Goal: Task Accomplishment & Management: Manage account settings

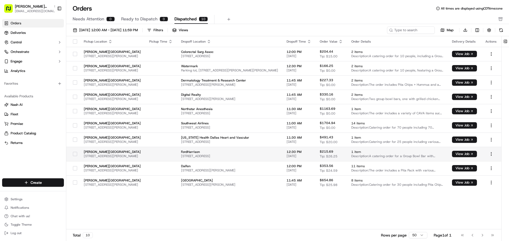
click at [287, 156] on td "12:30 PM 09/16/2025" at bounding box center [298, 154] width 33 height 14
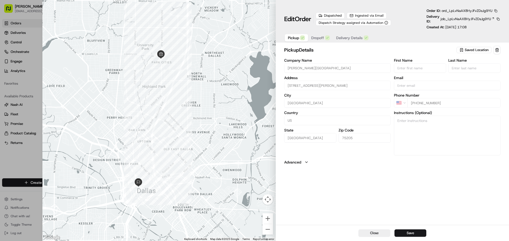
click at [371, 235] on button "Close" at bounding box center [374, 233] width 32 height 7
type input "+1"
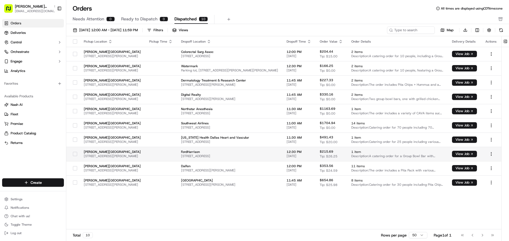
click at [227, 156] on span "[STREET_ADDRESS]" at bounding box center [229, 156] width 97 height 4
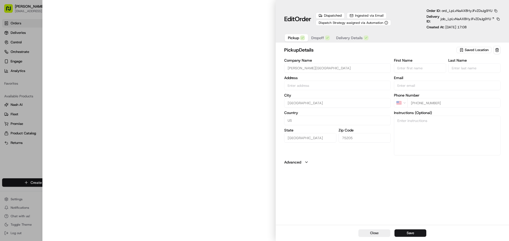
type input "[STREET_ADDRESS][PERSON_NAME]"
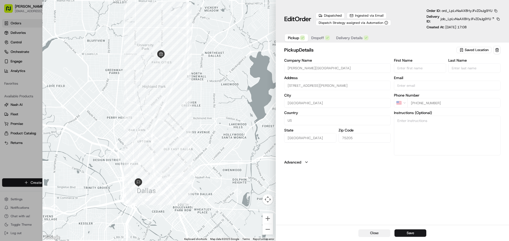
click at [383, 234] on button "Close" at bounding box center [374, 233] width 32 height 7
type input "+1"
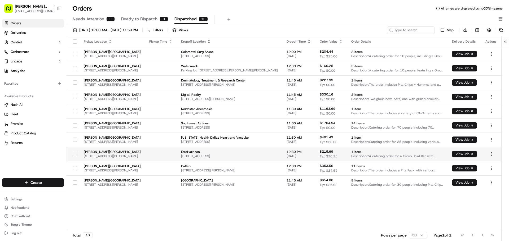
click at [470, 154] on button "View Job" at bounding box center [464, 154] width 25 height 6
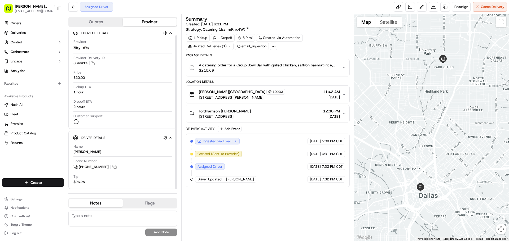
scroll to position [5, 0]
click at [331, 112] on span "12:30 PM" at bounding box center [331, 111] width 17 height 5
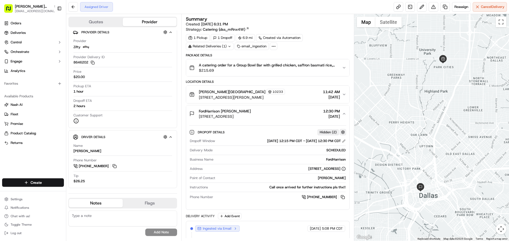
click at [342, 131] on button "button" at bounding box center [342, 132] width 7 height 7
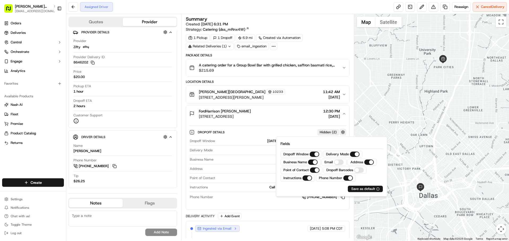
click at [342, 131] on button "button" at bounding box center [342, 132] width 7 height 7
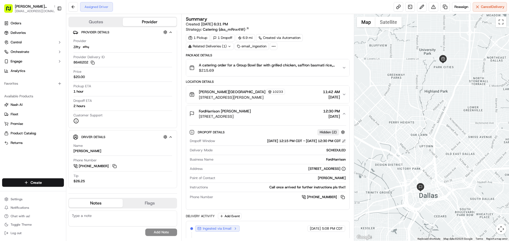
click at [343, 139] on button at bounding box center [344, 141] width 4 height 4
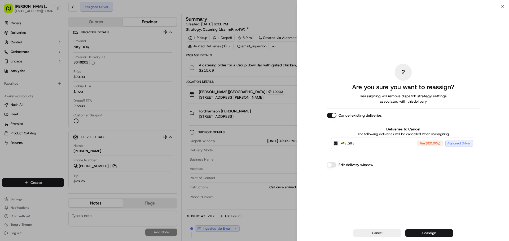
click at [331, 165] on button "Edit delivery window" at bounding box center [332, 164] width 10 height 5
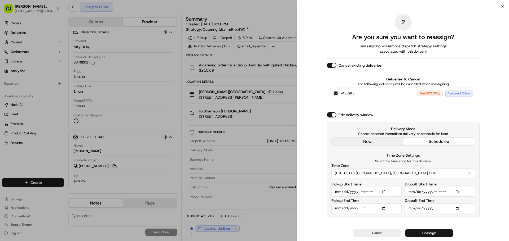
click at [335, 63] on button "Cancel existing deliveries" at bounding box center [332, 65] width 10 height 5
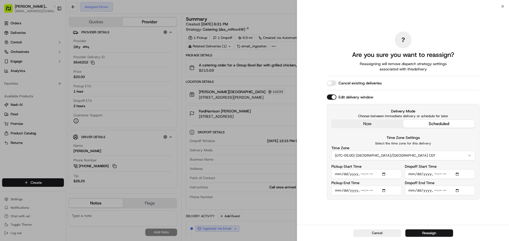
click at [330, 82] on button "Cancel existing deliveries" at bounding box center [332, 83] width 10 height 5
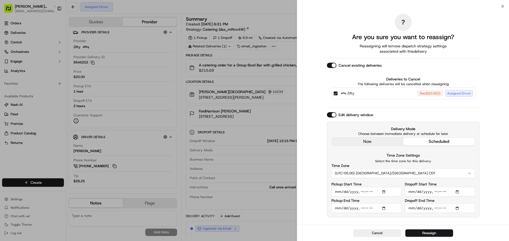
click at [444, 192] on input "Dropoff Start Time" at bounding box center [440, 192] width 70 height 10
click at [438, 192] on input "Dropoff Start Time" at bounding box center [440, 192] width 70 height 10
click at [362, 191] on input "Pickup Start Time" at bounding box center [366, 192] width 70 height 10
click at [368, 191] on input "Pickup Start Time" at bounding box center [366, 192] width 70 height 10
click at [361, 192] on input "Pickup Start Time" at bounding box center [366, 192] width 70 height 10
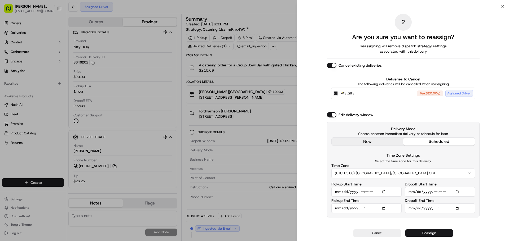
type input "2025-09-16T01:42"
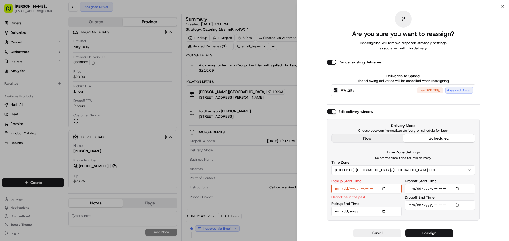
click at [385, 189] on input "Pickup Start Time" at bounding box center [366, 189] width 70 height 10
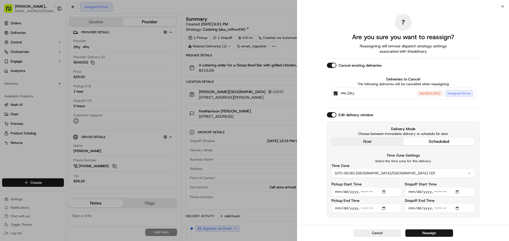
type input "2025-09-16T10:20"
click at [455, 161] on p "Select the time zone for this delivery" at bounding box center [403, 161] width 144 height 4
click at [440, 192] on input "Dropoff Start Time" at bounding box center [440, 192] width 70 height 10
click at [453, 191] on input "Dropoff Start Time" at bounding box center [440, 192] width 70 height 10
click at [457, 190] on input "Dropoff Start Time" at bounding box center [440, 192] width 70 height 10
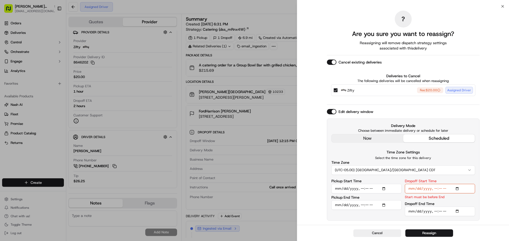
type input "2025-09-16T23:40"
drag, startPoint x: 491, startPoint y: 200, endPoint x: 488, endPoint y: 199, distance: 3.5
click at [490, 200] on div "? Are you sure you want to reassign? Reassigning will remove dispatch strategy …" at bounding box center [403, 115] width 212 height 219
click at [385, 189] on input "Pickup Start Time" at bounding box center [366, 189] width 70 height 10
type input "2025-09-16T10:40"
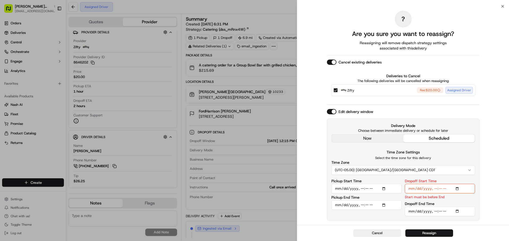
click at [495, 163] on div "? Are you sure you want to reassign? Reassigning will remove dispatch strategy …" at bounding box center [403, 115] width 212 height 219
click at [386, 206] on input "Pickup End Time" at bounding box center [366, 206] width 70 height 10
type input "2025-09-16T10:59"
click at [454, 149] on div "Delivery Mode Choose between immediate delivery or schedule for later now sched…" at bounding box center [403, 170] width 153 height 102
click at [457, 210] on input "Dropoff End Time" at bounding box center [440, 212] width 70 height 10
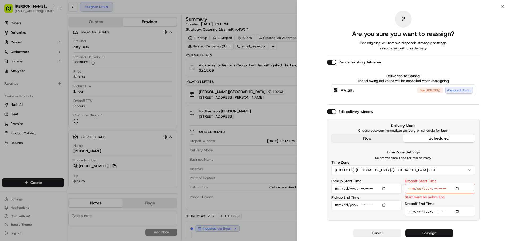
type input "2025-09-16T12:00"
click at [462, 212] on input "Dropoff End Time" at bounding box center [440, 212] width 70 height 10
click at [491, 199] on div "? Are you sure you want to reassign? Reassigning will remove dispatch strategy …" at bounding box center [403, 115] width 212 height 219
click at [446, 189] on input "Dropoff Start Time" at bounding box center [440, 189] width 70 height 10
click at [457, 188] on input "Dropoff Start Time" at bounding box center [440, 189] width 70 height 10
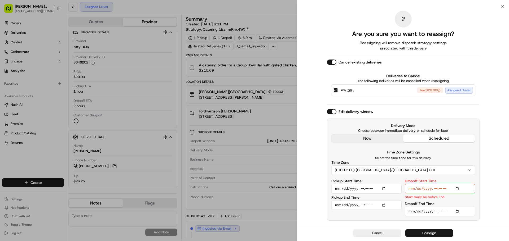
click at [486, 197] on div "? Are you sure you want to reassign? Reassigning will remove dispatch strategy …" at bounding box center [403, 115] width 212 height 219
click at [444, 191] on input "Dropoff Start Time" at bounding box center [440, 189] width 70 height 10
click at [415, 185] on input "Dropoff Start Time" at bounding box center [440, 189] width 70 height 10
click at [396, 208] on input "Pickup End Time" at bounding box center [366, 206] width 70 height 10
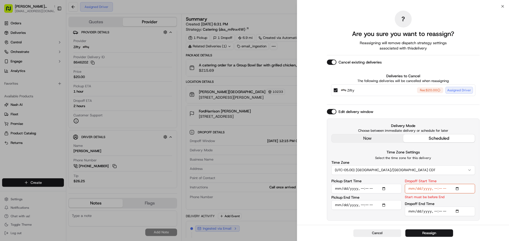
click at [411, 191] on input "Dropoff Start Time" at bounding box center [440, 189] width 70 height 10
click at [455, 189] on input "Dropoff Start Time" at bounding box center [440, 189] width 70 height 10
click at [466, 190] on input "Dropoff Start Time" at bounding box center [440, 189] width 70 height 10
click at [458, 189] on input "Dropoff Start Time" at bounding box center [440, 189] width 70 height 10
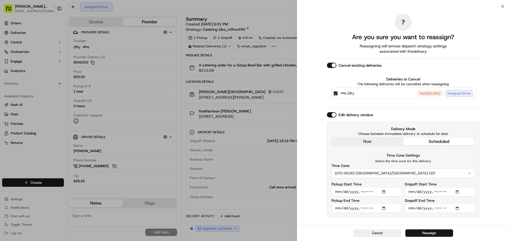
type input "2025-09-16T11:45"
click at [489, 209] on div "? Are you sure you want to reassign? Reassigning will remove dispatch strategy …" at bounding box center [403, 115] width 212 height 219
click at [332, 67] on button "Cancel existing deliveries" at bounding box center [332, 65] width 10 height 5
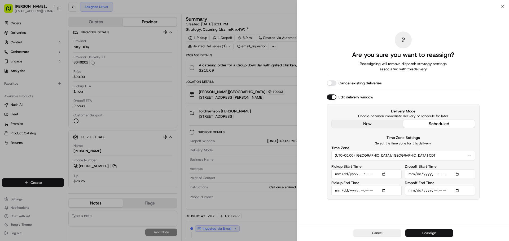
click at [435, 233] on button "Reassign" at bounding box center [429, 233] width 48 height 7
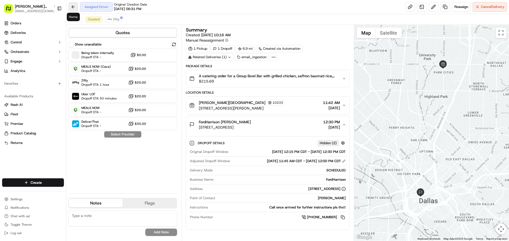
click at [75, 11] on button at bounding box center [73, 7] width 10 height 10
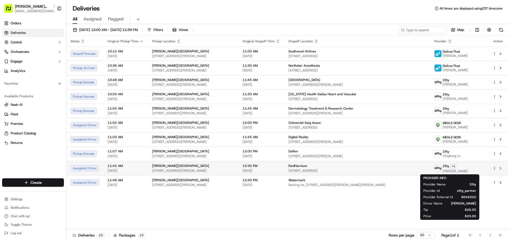
click at [452, 167] on html "Cava - Snider Plaza sniderplaza@cava.com Toggle Sidebar Orders Deliveries Contr…" at bounding box center [254, 120] width 509 height 241
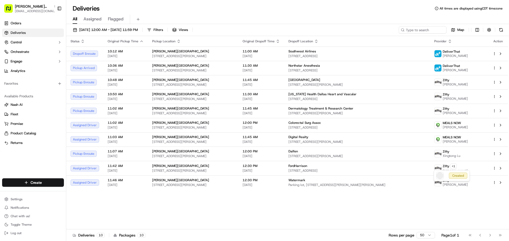
click at [499, 195] on html "Cava - Snider Plaza sniderplaza@cava.com Toggle Sidebar Orders Deliveries Contr…" at bounding box center [254, 120] width 509 height 241
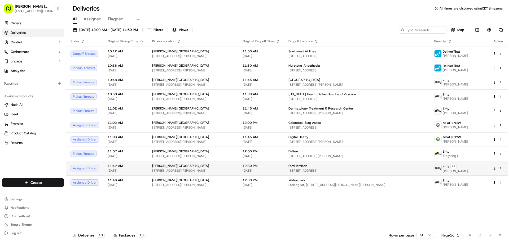
click at [493, 169] on html "Cava - Snider Plaza sniderplaza@cava.com Toggle Sidebar Orders Deliveries Contr…" at bounding box center [254, 120] width 509 height 241
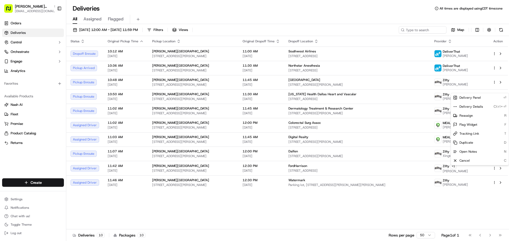
click at [481, 209] on html "Cava - Snider Plaza sniderplaza@cava.com Toggle Sidebar Orders Deliveries Contr…" at bounding box center [254, 120] width 509 height 241
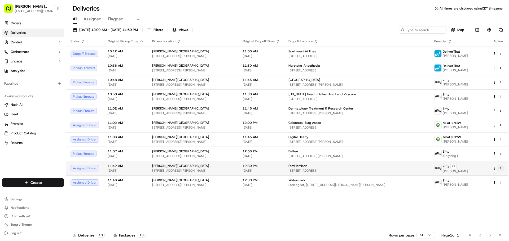
click at [500, 168] on button at bounding box center [500, 168] width 6 height 6
click at [501, 168] on button at bounding box center [500, 168] width 6 height 6
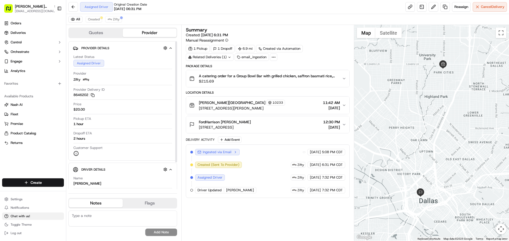
click at [22, 216] on span "Chat with us!" at bounding box center [20, 216] width 19 height 4
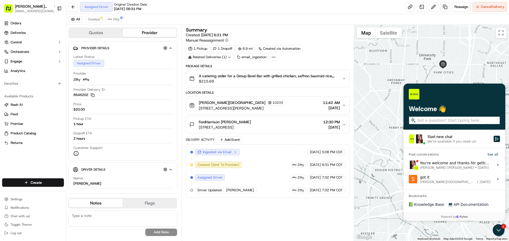
click at [418, 140] on img at bounding box center [419, 139] width 10 height 10
click at [493, 140] on button "Start new chat We're available if you need us!" at bounding box center [496, 139] width 6 height 6
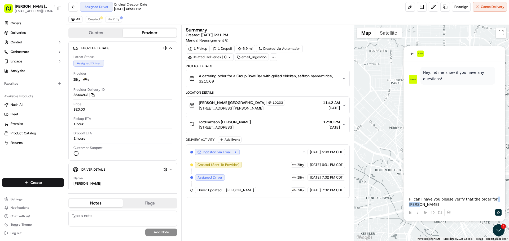
drag, startPoint x: 498, startPoint y: 204, endPoint x: 485, endPoint y: 205, distance: 12.3
click at [485, 205] on p "Hi can i have you please verify that the order for Elena" at bounding box center [454, 202] width 91 height 11
click at [486, 199] on p "Hi can i have you please verify that the order forElena Morgan" at bounding box center [454, 202] width 91 height 11
click at [471, 206] on p "Hi can i have you please verify that the order for Elena Morgan" at bounding box center [454, 202] width 91 height 11
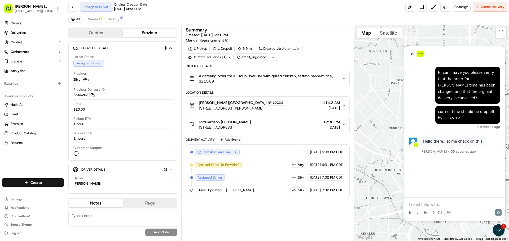
click at [343, 103] on button "Cava - Snider Plaza 10233 6800 Snider Plaza, Dallas, TX 75205, USA 11:42 AM 09/…" at bounding box center [267, 105] width 163 height 17
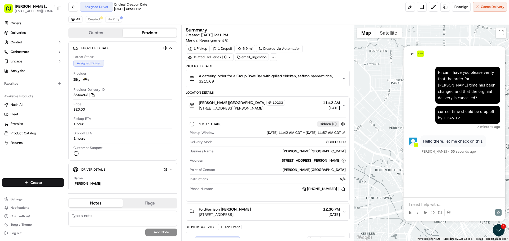
click at [344, 105] on icon "button" at bounding box center [344, 105] width 4 height 4
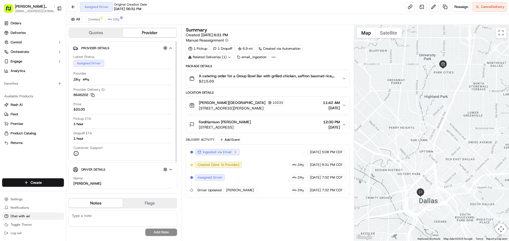
click at [27, 214] on button "Chat with us!" at bounding box center [33, 216] width 62 height 7
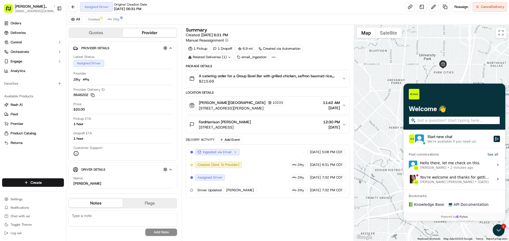
click at [432, 140] on div "We're available if you need us!" at bounding box center [451, 142] width 49 height 4
click at [493, 140] on button "Start new chat We're available if you need us!" at bounding box center [496, 139] width 6 height 6
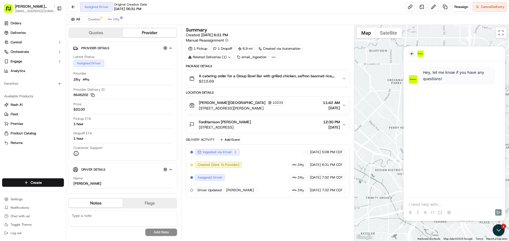
click at [411, 52] on icon "back" at bounding box center [412, 54] width 4 height 4
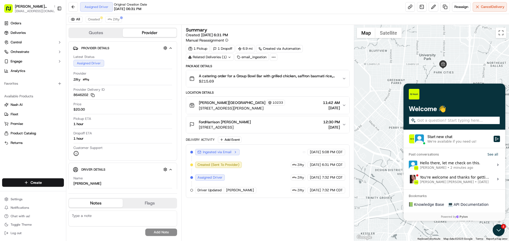
click at [444, 163] on div "Hello there, let me check on this. Angelique Valdez • 2 minutes ago" at bounding box center [450, 165] width 60 height 10
click at [409, 165] on button "View issue" at bounding box center [408, 165] width 0 height 0
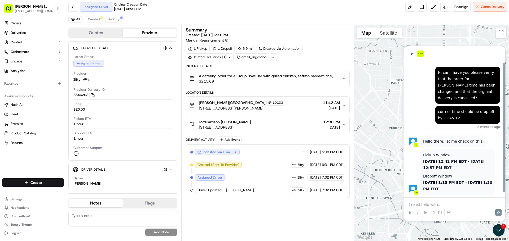
scroll to position [4, 0]
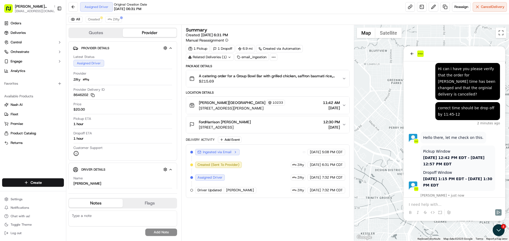
click at [449, 207] on div at bounding box center [454, 212] width 98 height 11
click at [237, 123] on span "FordHarrison [PERSON_NAME]" at bounding box center [225, 122] width 52 height 5
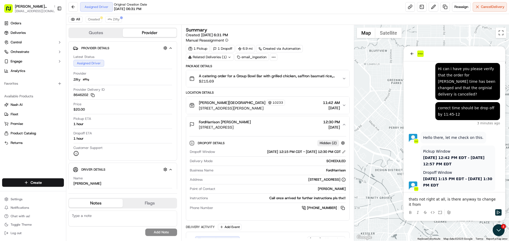
click at [237, 123] on span "FordHarrison [PERSON_NAME]" at bounding box center [225, 122] width 52 height 5
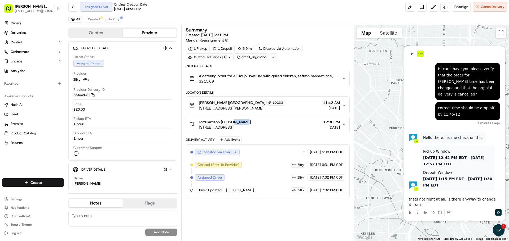
click at [237, 123] on span "FordHarrison [PERSON_NAME]" at bounding box center [225, 122] width 52 height 5
click at [338, 124] on span "12:30 PM" at bounding box center [331, 122] width 17 height 5
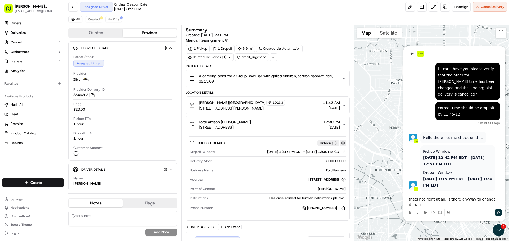
click at [342, 142] on button "button" at bounding box center [342, 143] width 7 height 7
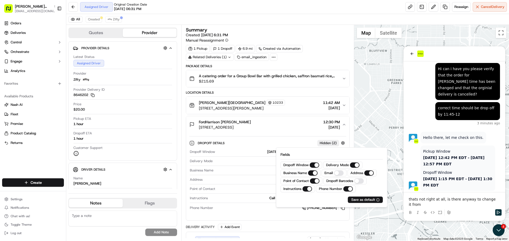
click at [309, 219] on div "Dropoff Details Hidden ( 2 ) Dropoff Window 09/16/2025 12:15 PM CDT - 09/16/202…" at bounding box center [267, 176] width 163 height 87
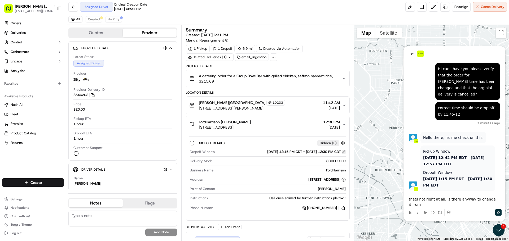
click at [344, 152] on button at bounding box center [344, 152] width 4 height 4
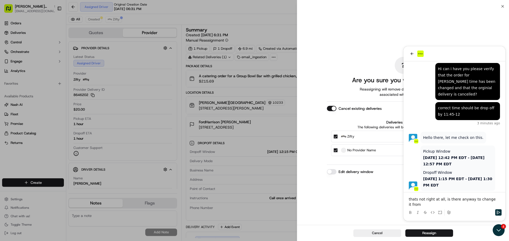
click at [411, 53] on div "? Are you sure you want to reassign? Reassigning will remove dispatch strategy …" at bounding box center [403, 115] width 153 height 217
click at [494, 202] on div "? Are you sure you want to reassign? Reassigning will remove dispatch strategy …" at bounding box center [403, 115] width 212 height 219
click at [488, 204] on div "? Are you sure you want to reassign? Reassigning will remove dispatch strategy …" at bounding box center [403, 115] width 212 height 219
click at [474, 206] on div "? Are you sure you want to reassign? Reassigning will remove dispatch strategy …" at bounding box center [403, 115] width 153 height 217
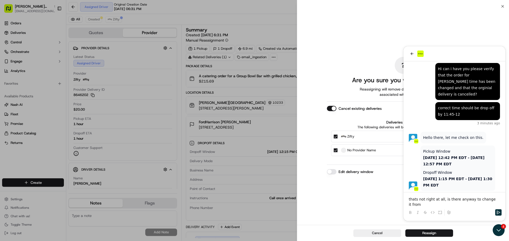
click at [312, 40] on div "? Are you sure you want to reassign? Reassigning will remove dispatch strategy …" at bounding box center [403, 115] width 212 height 219
click at [370, 232] on button "Cancel" at bounding box center [377, 233] width 48 height 7
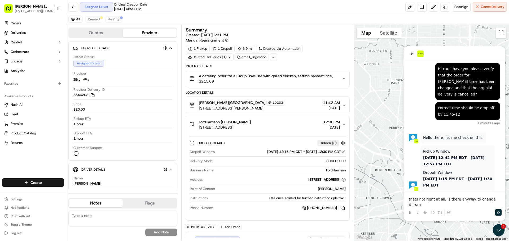
click at [472, 213] on div at bounding box center [454, 212] width 98 height 11
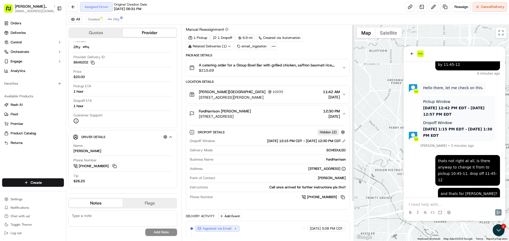
scroll to position [0, 0]
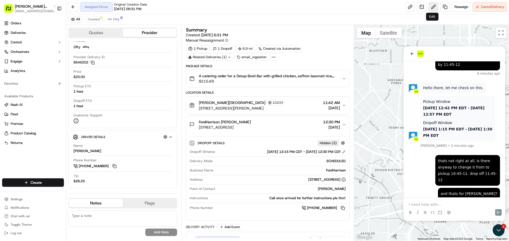
click at [434, 5] on button at bounding box center [433, 7] width 10 height 10
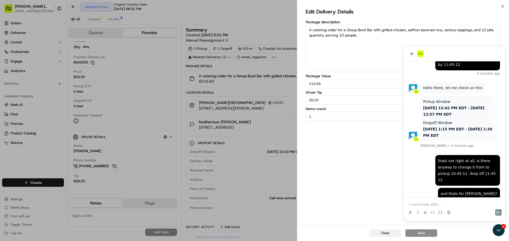
click at [394, 232] on button "Close" at bounding box center [385, 233] width 32 height 7
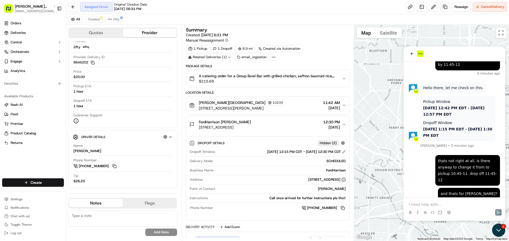
click at [501, 232] on icon "Open customer support" at bounding box center [498, 230] width 13 height 13
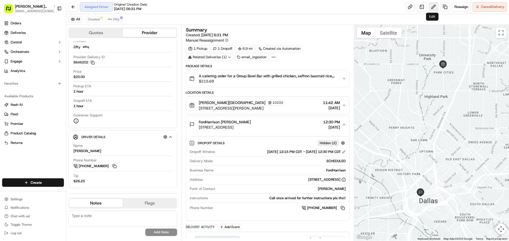
click at [430, 6] on button at bounding box center [433, 7] width 10 height 10
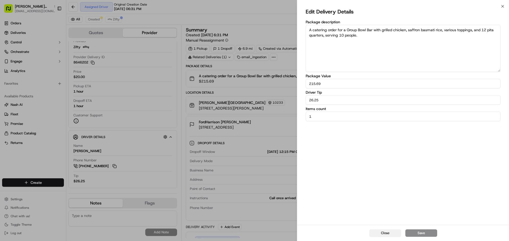
click at [395, 235] on button "Close" at bounding box center [385, 233] width 32 height 7
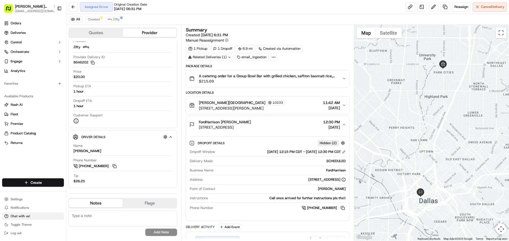
click at [20, 217] on span "Chat with us!" at bounding box center [20, 216] width 19 height 4
click at [17, 215] on span "Chat with us!" at bounding box center [20, 216] width 19 height 4
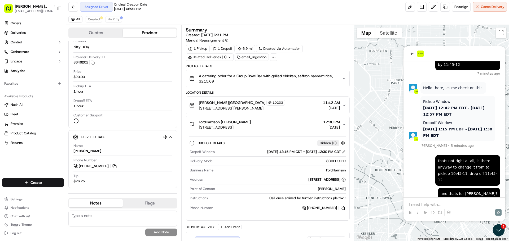
scroll to position [98, 0]
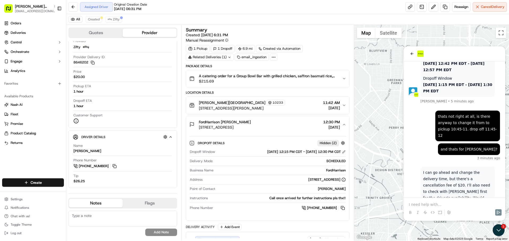
click at [439, 205] on p at bounding box center [454, 204] width 91 height 5
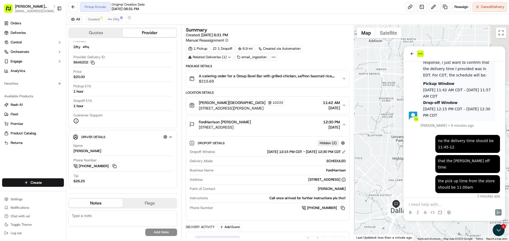
scroll to position [3, 0]
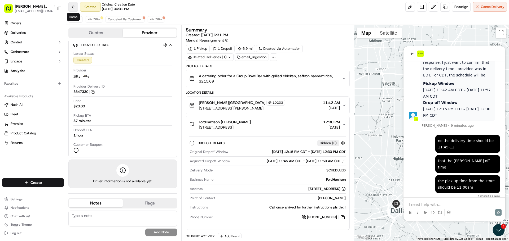
click at [72, 6] on button at bounding box center [73, 7] width 10 height 10
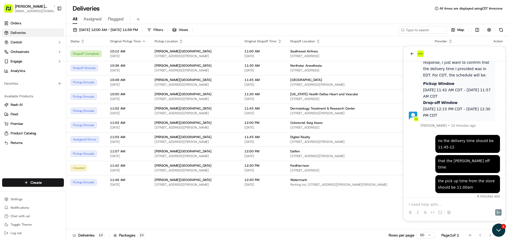
click at [497, 230] on icon "Open customer support" at bounding box center [499, 231] width 4 height 2
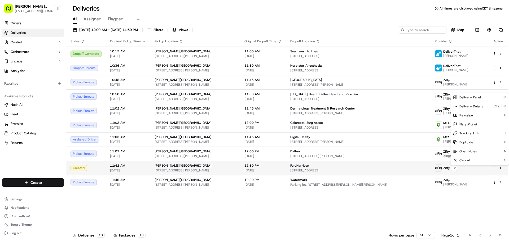
click at [493, 168] on html "Cava - Snider Plaza sniderplaza@cava.com Toggle Sidebar Orders Deliveries Contr…" at bounding box center [254, 120] width 509 height 241
click at [501, 168] on button at bounding box center [500, 168] width 6 height 6
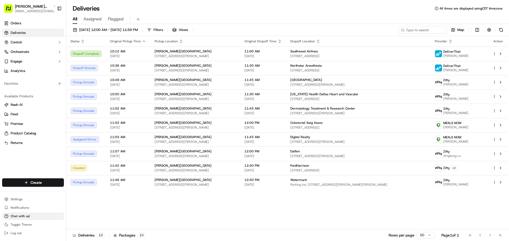
click at [43, 214] on button "Chat with us!" at bounding box center [33, 216] width 62 height 7
click at [21, 215] on span "Chat with us!" at bounding box center [20, 216] width 19 height 4
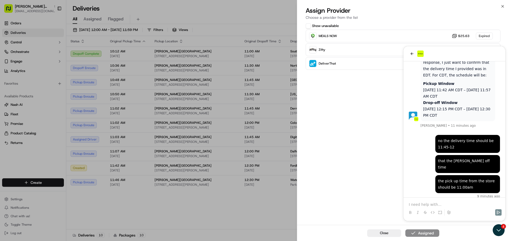
click at [457, 201] on div "Show unavailable MEALS NOW $25.63 Expired Zifty $33.93 DeliverThat $46.63 Expir…" at bounding box center [403, 123] width 212 height 203
click at [447, 205] on div "Show unavailable MEALS NOW $25.63 Expired Zifty $33.93 DeliverThat $46.63 Expir…" at bounding box center [403, 123] width 212 height 203
click at [395, 235] on button "Close" at bounding box center [384, 233] width 34 height 7
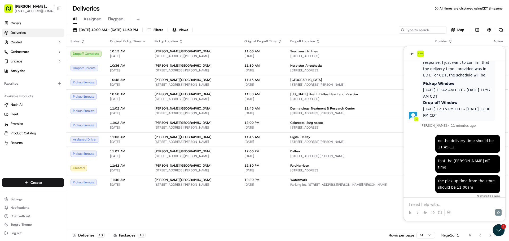
click at [436, 206] on p at bounding box center [454, 204] width 91 height 5
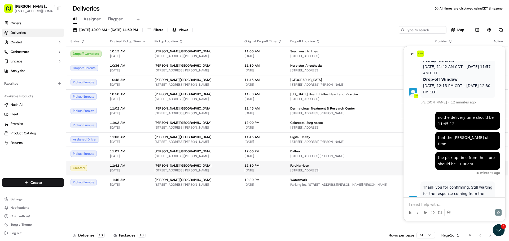
click at [117, 165] on span "11:42 AM" at bounding box center [128, 166] width 36 height 4
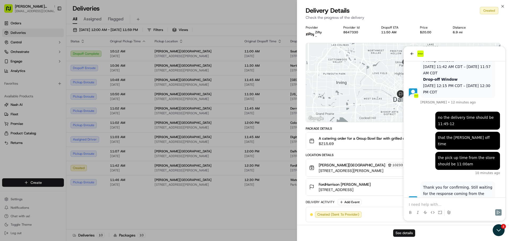
click at [407, 236] on button "See details" at bounding box center [404, 233] width 22 height 7
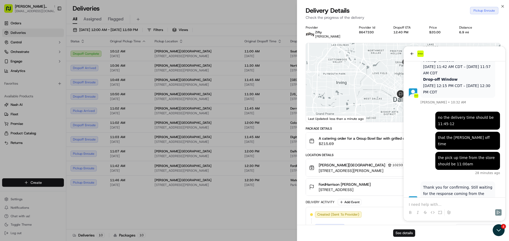
scroll to position [610, 0]
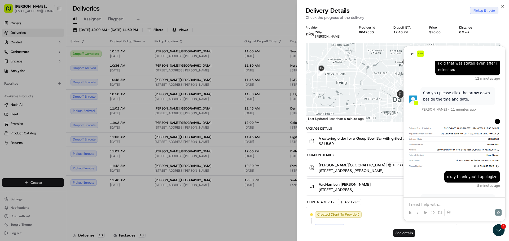
click at [496, 229] on div "See details" at bounding box center [403, 233] width 212 height 16
click at [399, 237] on div "See details" at bounding box center [403, 233] width 212 height 16
click at [399, 233] on button "See details" at bounding box center [404, 233] width 22 height 7
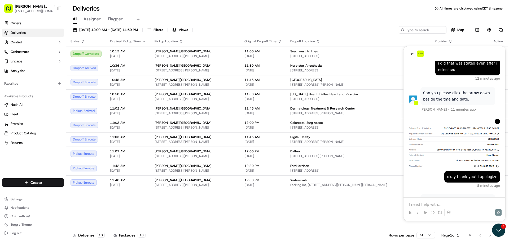
click at [498, 230] on icon "Open customer support" at bounding box center [498, 230] width 13 height 13
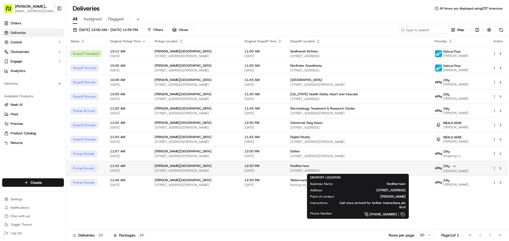
click at [305, 170] on span "[STREET_ADDRESS]" at bounding box center [358, 171] width 136 height 4
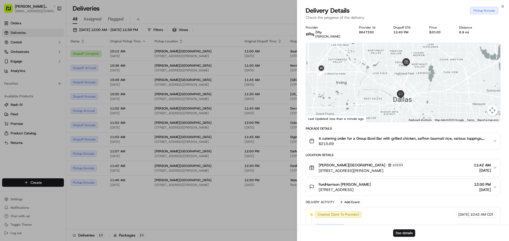
click at [495, 189] on button "FordHarrison Elena Morgan 1100 Commerce St room 1403 floor 14, Dallas, TX 75242…" at bounding box center [403, 187] width 194 height 17
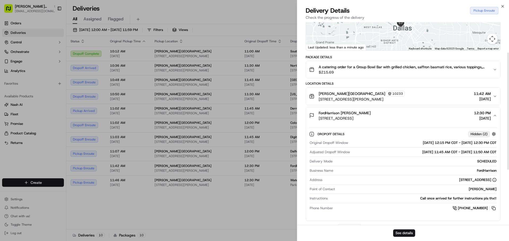
scroll to position [79, 0]
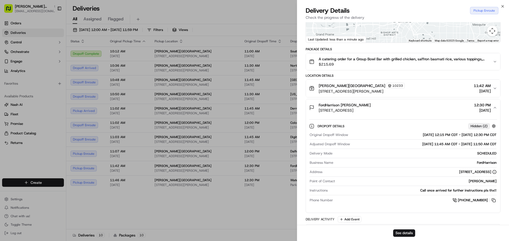
click at [491, 112] on div "FordHarrison Elena Morgan 1100 Commerce St room 1403 floor 14, Dallas, TX 75242…" at bounding box center [401, 108] width 184 height 11
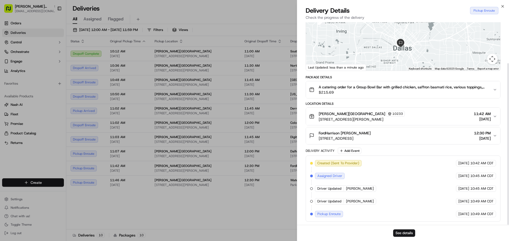
click at [492, 115] on div "Cava - Snider Plaza 10233 6800 Snider Plaza, Dallas, TX 75205, USA 11:42 AM 09/…" at bounding box center [401, 116] width 184 height 11
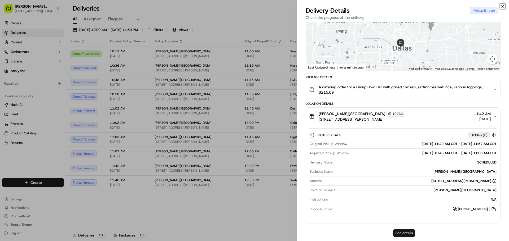
click at [503, 5] on icon "button" at bounding box center [502, 6] width 4 height 4
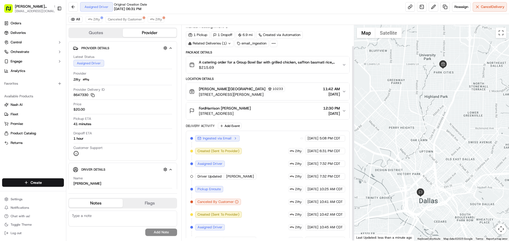
scroll to position [23, 0]
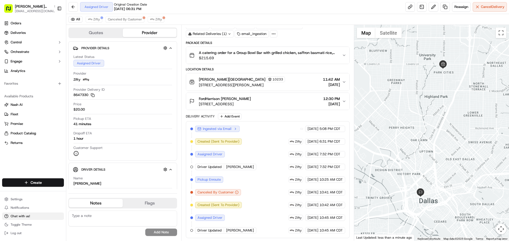
click at [39, 218] on button "Chat with us!" at bounding box center [33, 216] width 62 height 7
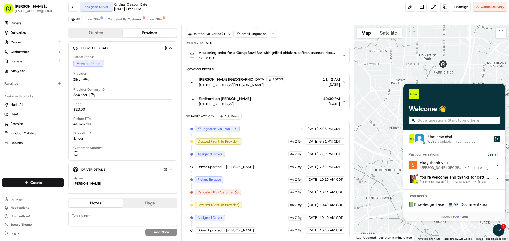
click at [452, 163] on div "okay thank you Snider Plaza • 3 minutes ago" at bounding box center [455, 165] width 70 height 10
click at [409, 165] on button "View issue" at bounding box center [408, 165] width 0 height 0
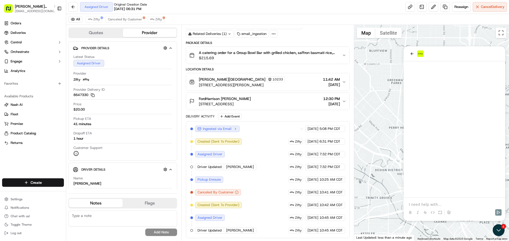
scroll to position [376, 0]
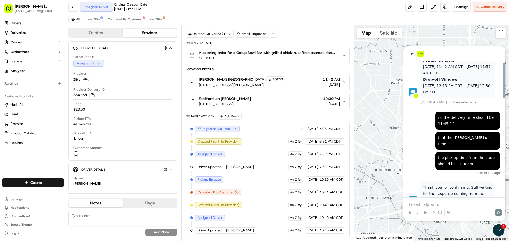
click at [471, 208] on div at bounding box center [454, 212] width 98 height 11
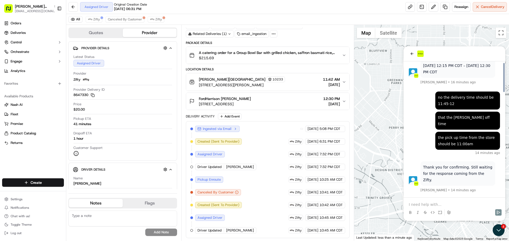
scroll to position [483, 0]
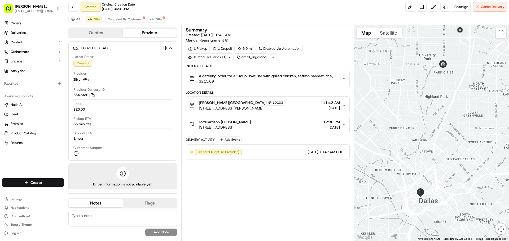
click at [324, 101] on span "11:42 AM" at bounding box center [331, 102] width 17 height 5
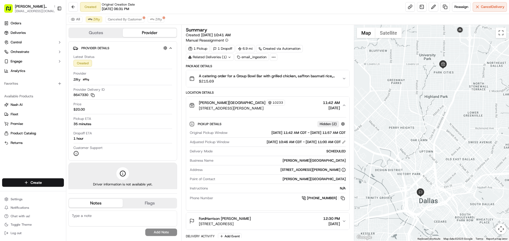
click at [326, 106] on span "[DATE]" at bounding box center [331, 107] width 17 height 5
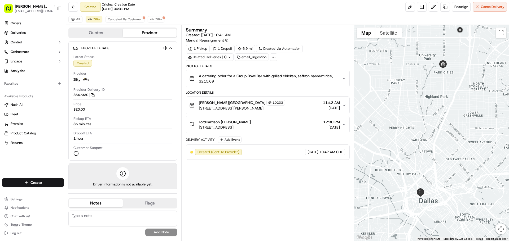
click at [327, 125] on span "[DATE]" at bounding box center [331, 127] width 17 height 5
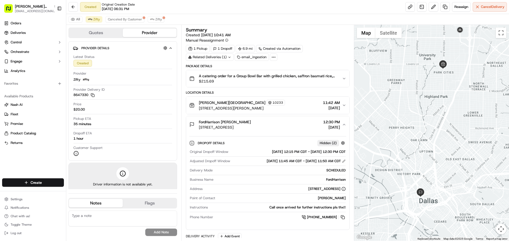
click at [327, 125] on span "[DATE]" at bounding box center [331, 127] width 17 height 5
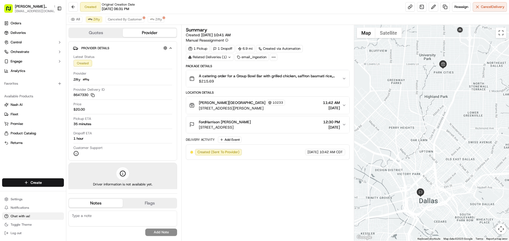
click at [16, 215] on span "Chat with us!" at bounding box center [20, 216] width 19 height 4
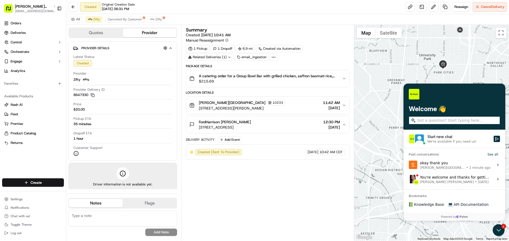
click at [469, 166] on span "1 minute ago" at bounding box center [479, 168] width 21 height 4
click at [409, 165] on button "View issue" at bounding box center [408, 165] width 0 height 0
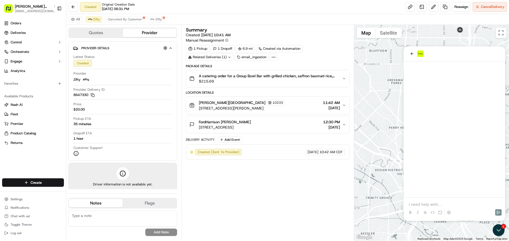
scroll to position [376, 0]
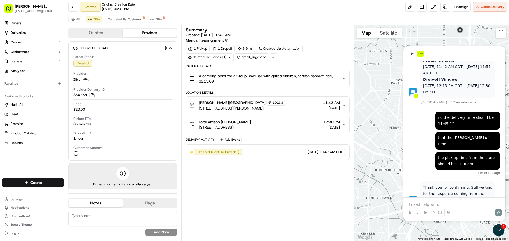
click at [419, 199] on div at bounding box center [454, 208] width 98 height 20
click at [419, 205] on p at bounding box center [454, 204] width 91 height 5
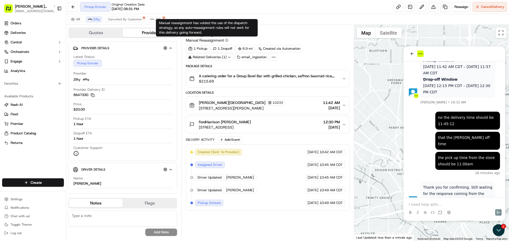
scroll to position [610, 0]
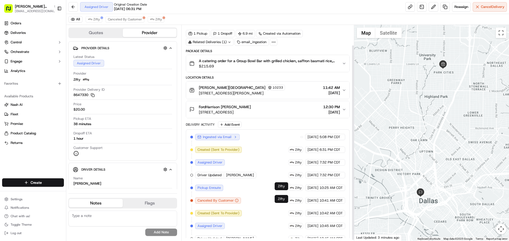
scroll to position [23, 0]
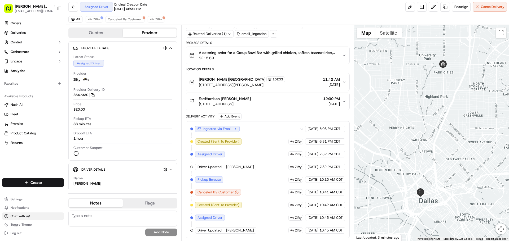
click at [29, 218] on span "Chat with us!" at bounding box center [20, 216] width 19 height 4
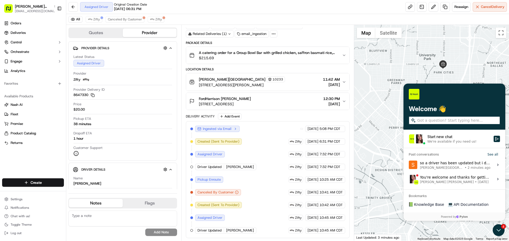
click at [437, 168] on span "[PERSON_NAME][GEOGRAPHIC_DATA] • 2 minutes ago" at bounding box center [455, 168] width 70 height 4
click at [409, 165] on button "View issue" at bounding box center [408, 165] width 0 height 0
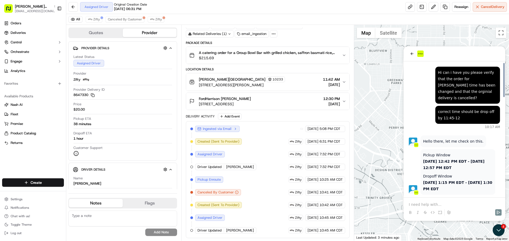
scroll to position [396, 0]
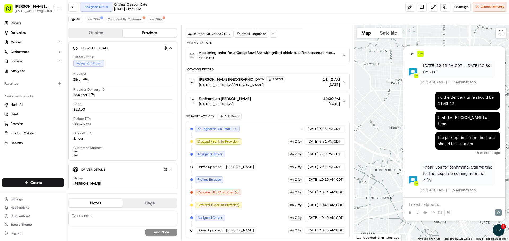
click at [451, 210] on button at bounding box center [448, 213] width 6 height 6
click at [499, 215] on button "Send" at bounding box center [498, 213] width 6 height 6
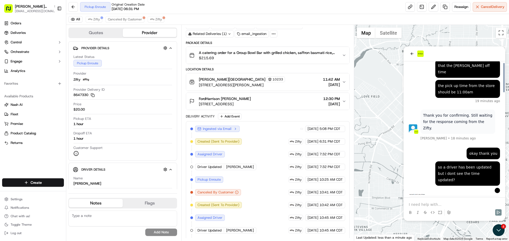
scroll to position [480, 0]
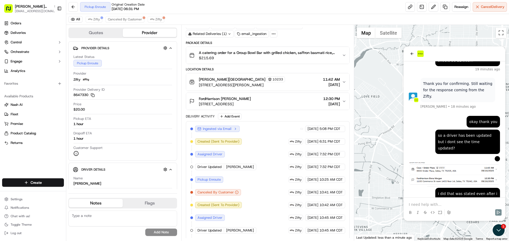
click at [342, 102] on icon "button" at bounding box center [344, 101] width 4 height 4
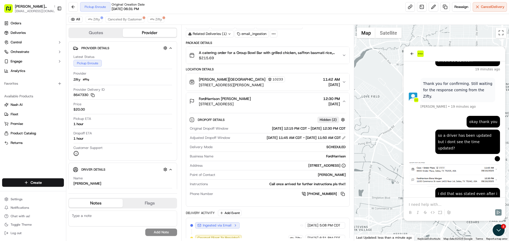
click at [448, 211] on icon at bounding box center [448, 213] width 4 height 4
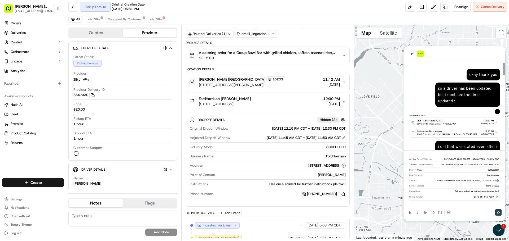
click at [495, 212] on button "Send" at bounding box center [498, 213] width 6 height 6
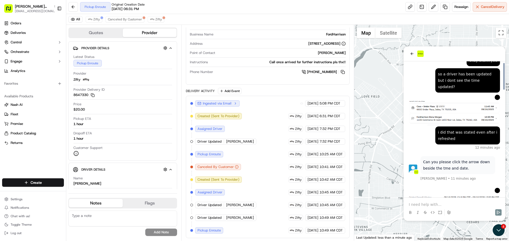
scroll to position [610, 0]
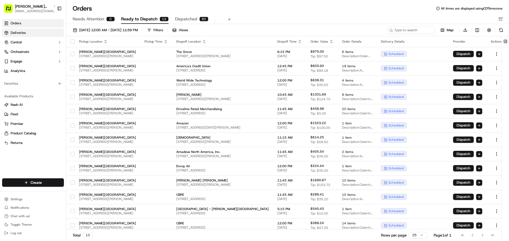
click at [35, 35] on link "Deliveries" at bounding box center [33, 33] width 62 height 8
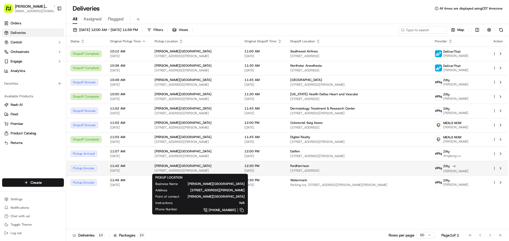
click at [215, 168] on div "[PERSON_NAME][GEOGRAPHIC_DATA]" at bounding box center [194, 166] width 81 height 4
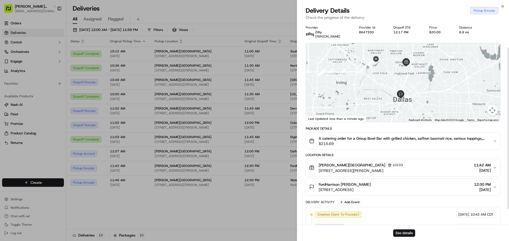
scroll to position [51, 0]
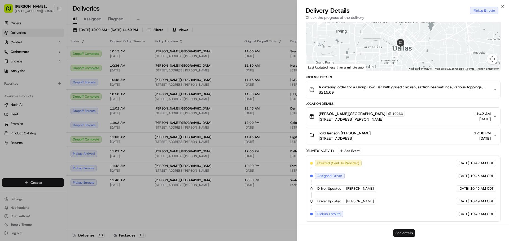
click at [397, 232] on button "See details" at bounding box center [404, 233] width 22 height 7
click at [502, 7] on icon "button" at bounding box center [502, 6] width 4 height 4
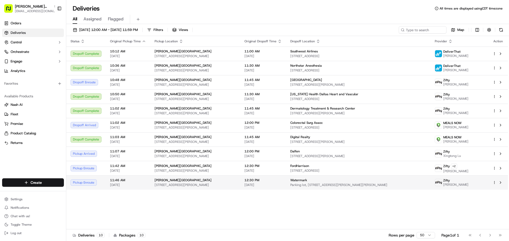
click at [296, 182] on span "Watermark" at bounding box center [298, 180] width 17 height 4
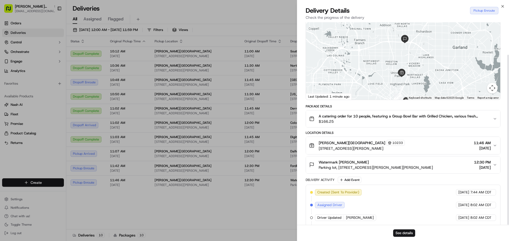
scroll to position [39, 0]
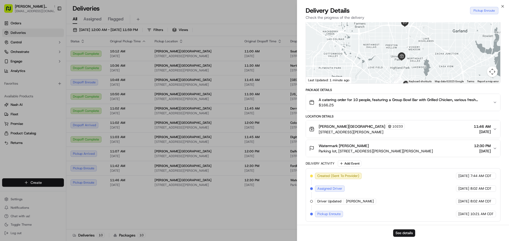
click at [489, 148] on span "12:30 PM" at bounding box center [482, 145] width 17 height 5
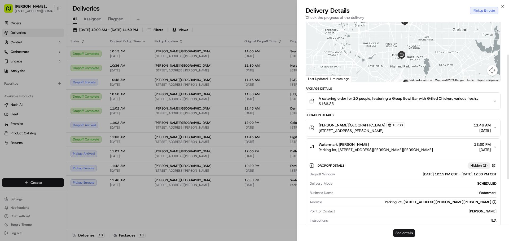
scroll to position [79, 0]
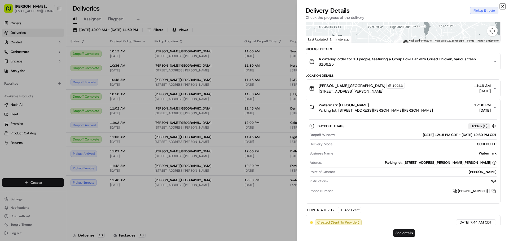
click at [502, 7] on icon "button" at bounding box center [502, 6] width 2 height 2
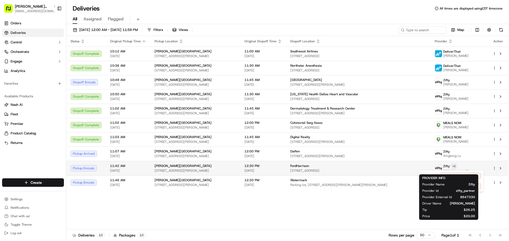
click at [450, 167] on html "Cava - Snider Plaza sniderplaza@cava.com Toggle Sidebar Orders Deliveries Contr…" at bounding box center [254, 120] width 509 height 241
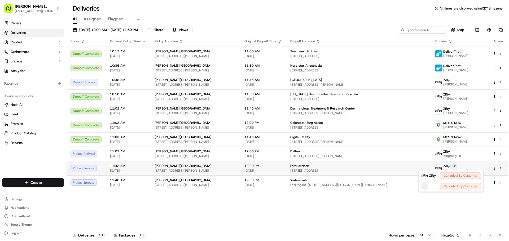
click at [450, 167] on html "Cava - Snider Plaza sniderplaza@cava.com Toggle Sidebar Orders Deliveries Contr…" at bounding box center [254, 120] width 509 height 241
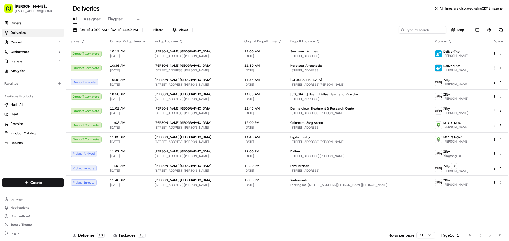
click at [227, 215] on div "Status Original Pickup Time Pickup Location Original Dropoff Time Dropoff Locat…" at bounding box center [286, 133] width 441 height 194
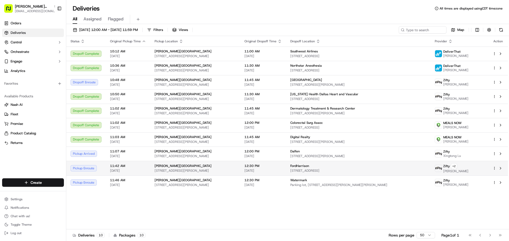
click at [320, 174] on td "FordHarrison 1100 Commerce St room 1403 floor 14, Dallas, TX 75242, USA" at bounding box center [358, 168] width 145 height 15
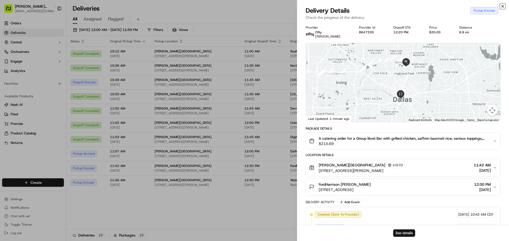
click at [503, 5] on icon "button" at bounding box center [502, 6] width 2 height 2
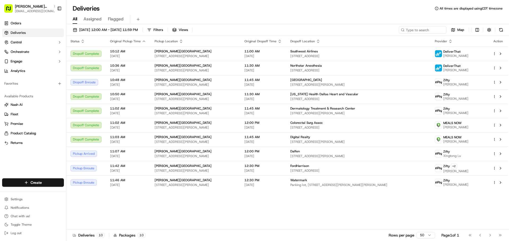
click at [24, 221] on ul "Settings Notifications Chat with us! Toggle Theme Log out" at bounding box center [33, 216] width 62 height 41
click at [24, 218] on span "Chat with us!" at bounding box center [20, 216] width 19 height 4
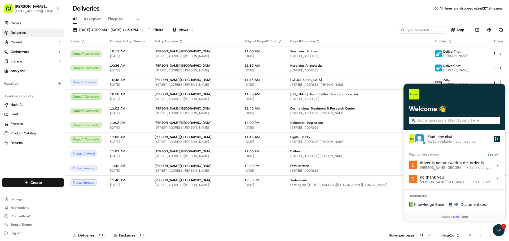
click at [437, 163] on div "driver is not answering the order is due to drop off at 11:45 Snider Plaza • 1 …" at bounding box center [455, 165] width 70 height 10
click at [409, 165] on button "View issue" at bounding box center [408, 165] width 0 height 0
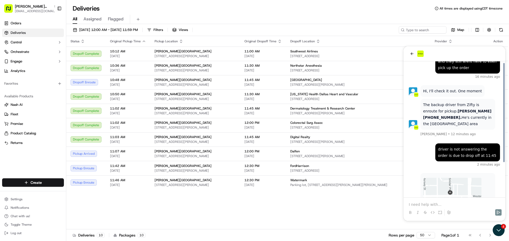
scroll to position [117, 0]
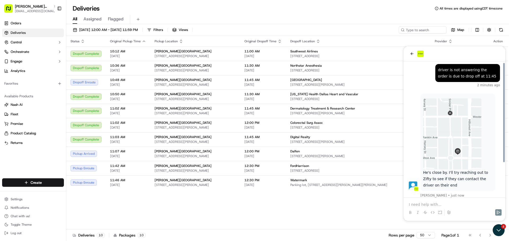
click at [450, 147] on img at bounding box center [452, 134] width 58 height 71
click at [282, 166] on span "12:30 PM" at bounding box center [262, 166] width 37 height 4
click at [499, 229] on icon "Open customer support" at bounding box center [498, 230] width 13 height 13
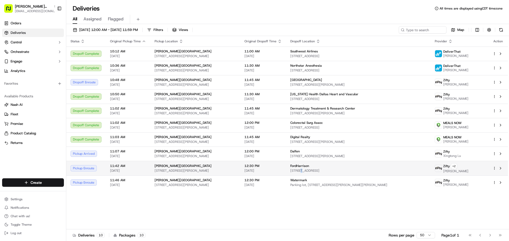
click at [305, 171] on span "[STREET_ADDRESS]" at bounding box center [358, 171] width 136 height 4
click at [307, 173] on td "FordHarrison [STREET_ADDRESS]" at bounding box center [358, 168] width 145 height 15
click at [256, 168] on span "12:30 PM" at bounding box center [262, 166] width 37 height 4
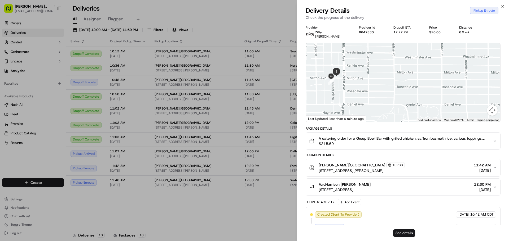
drag, startPoint x: 367, startPoint y: 85, endPoint x: 400, endPoint y: 95, distance: 34.8
click at [400, 95] on div at bounding box center [403, 82] width 194 height 79
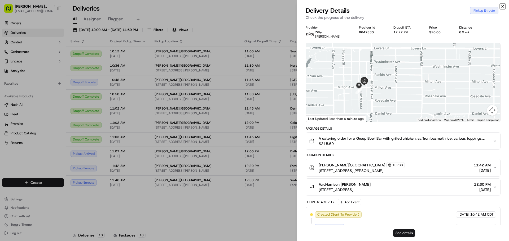
click at [501, 6] on icon "button" at bounding box center [502, 6] width 4 height 4
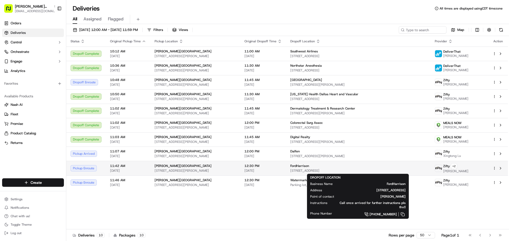
click at [312, 168] on div "FordHarrison 1100 Commerce St room 1403 floor 14, Dallas, TX 75242, USA" at bounding box center [358, 168] width 136 height 9
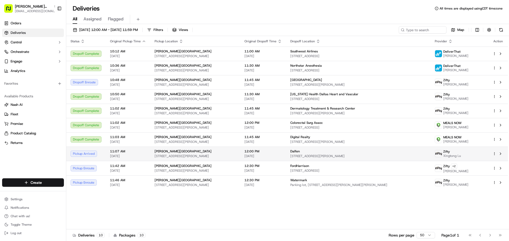
click at [306, 154] on div "Dalfen 17304 Preston Rd #550, Dallas, TX 75252, USA" at bounding box center [358, 153] width 136 height 9
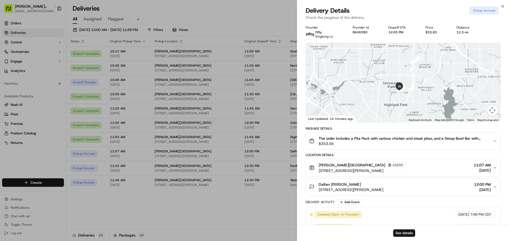
drag, startPoint x: 444, startPoint y: 111, endPoint x: 436, endPoint y: 94, distance: 19.2
click at [436, 94] on div at bounding box center [403, 82] width 194 height 79
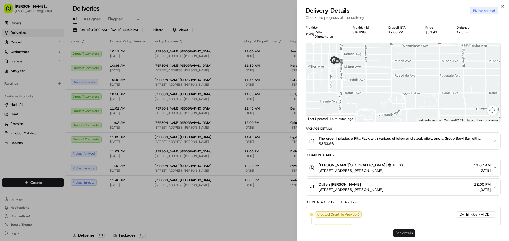
drag, startPoint x: 405, startPoint y: 94, endPoint x: 428, endPoint y: 99, distance: 23.7
click at [428, 99] on div at bounding box center [403, 82] width 194 height 79
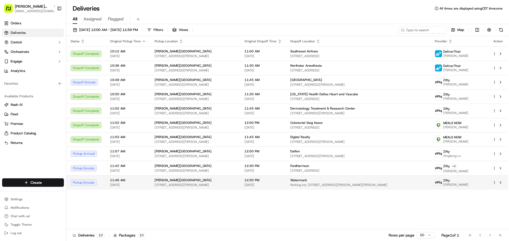
click at [375, 184] on span "Parking lot, 7540 Lyndon B Johnson Fwy, Dallas, TX 75251, USA" at bounding box center [358, 185] width 136 height 4
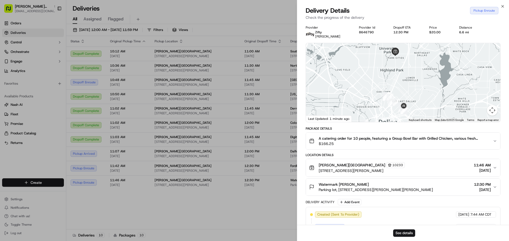
drag, startPoint x: 417, startPoint y: 91, endPoint x: 403, endPoint y: 37, distance: 56.2
click at [403, 37] on div "Provider Zifty Mercy Besong Provider Id 8646790 Dropoff ETA 12:30 PM Price $20.…" at bounding box center [403, 142] width 195 height 235
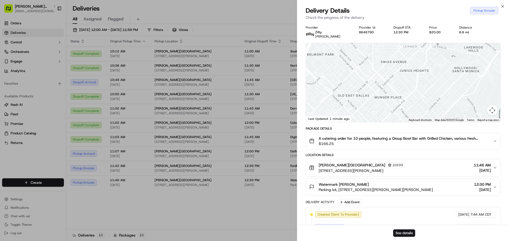
drag, startPoint x: 387, startPoint y: 108, endPoint x: 396, endPoint y: 62, distance: 46.1
click at [396, 62] on div at bounding box center [403, 82] width 194 height 79
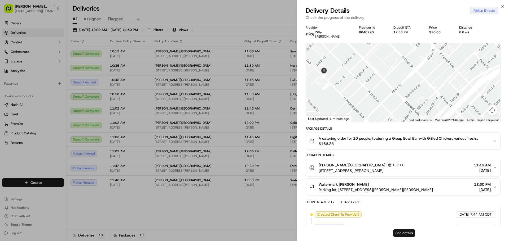
drag, startPoint x: 356, startPoint y: 98, endPoint x: 396, endPoint y: 127, distance: 49.3
click at [396, 127] on div "Provider Zifty Mercy Besong Provider Id 8646790 Dropoff ETA 12:30 PM Price $20.…" at bounding box center [403, 142] width 195 height 235
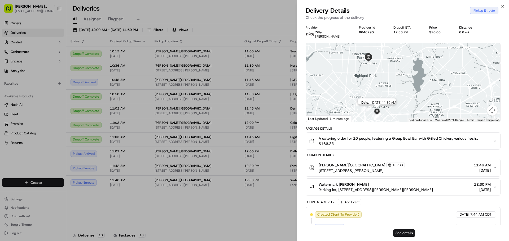
click at [376, 112] on img at bounding box center [377, 112] width 8 height 8
click at [494, 112] on button "Map camera controls" at bounding box center [492, 110] width 11 height 11
click at [478, 82] on button "Zoom in" at bounding box center [479, 84] width 11 height 11
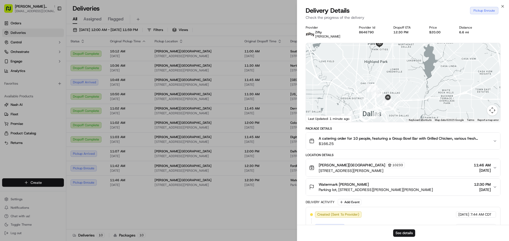
drag, startPoint x: 387, startPoint y: 108, endPoint x: 408, endPoint y: 77, distance: 37.6
click at [408, 77] on div at bounding box center [403, 82] width 194 height 79
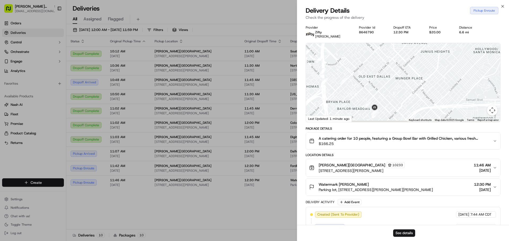
drag, startPoint x: 390, startPoint y: 100, endPoint x: 410, endPoint y: 78, distance: 29.4
click at [416, 72] on div at bounding box center [403, 82] width 194 height 79
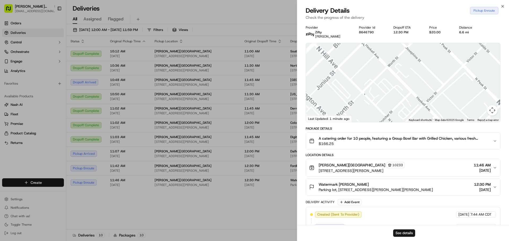
drag, startPoint x: 389, startPoint y: 96, endPoint x: 413, endPoint y: 63, distance: 40.6
click at [413, 64] on div at bounding box center [403, 82] width 194 height 79
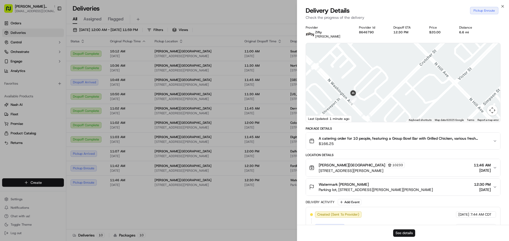
click at [407, 235] on button "See details" at bounding box center [404, 233] width 22 height 7
click at [505, 4] on div "Close Delivery Details Pickup Enroute Check the progress of the delivery Provid…" at bounding box center [403, 120] width 212 height 241
click at [503, 4] on div "Close Delivery Details Pickup Enroute Check the progress of the delivery Provid…" at bounding box center [403, 120] width 212 height 241
click at [503, 6] on icon "button" at bounding box center [502, 6] width 4 height 4
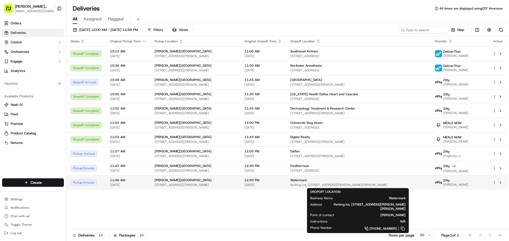
drag, startPoint x: 388, startPoint y: 185, endPoint x: 309, endPoint y: 187, distance: 79.2
click at [309, 187] on span "Parking lot, 7540 Lyndon B Johnson Fwy, Dallas, TX 75251, USA" at bounding box center [358, 185] width 136 height 4
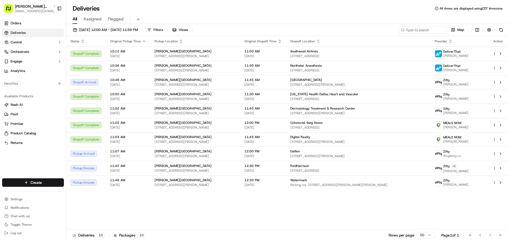
copy span "7540 Lyndon B Johnson Fwy, Dallas, TX 75251, USA"
click at [437, 203] on div "Status Original Pickup Time Pickup Location Original Dropoff Time Dropoff Locat…" at bounding box center [286, 133] width 441 height 194
click at [35, 23] on link "Orders" at bounding box center [33, 23] width 62 height 8
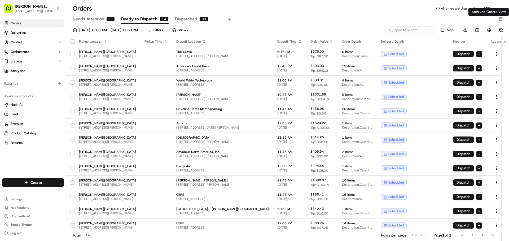
click at [502, 17] on div "Needs Attention 0 Ready to Dispatch 14 Dispatched 80" at bounding box center [287, 19] width 443 height 9
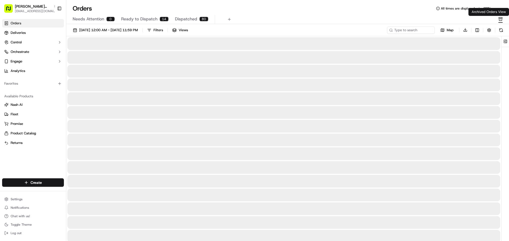
click at [499, 17] on rect "button" at bounding box center [499, 17] width 3 height 1
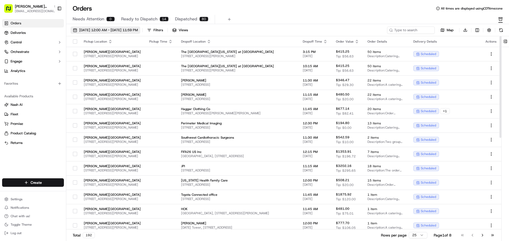
click at [137, 30] on span "[DATE] 12:00 AM - [DATE] 11:59 PM" at bounding box center [108, 30] width 59 height 5
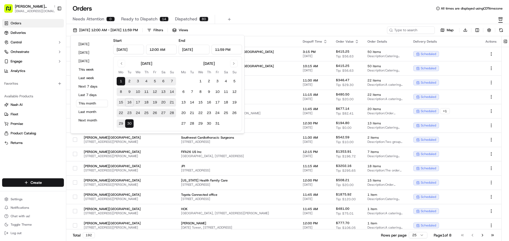
click at [130, 104] on button "16" at bounding box center [129, 102] width 8 height 8
type input "Sep 16, 2025"
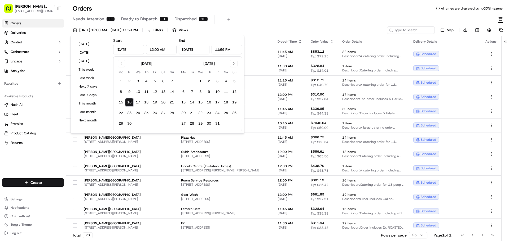
click at [272, 12] on div "Orders All times are displayed using CDT timezone" at bounding box center [287, 8] width 443 height 8
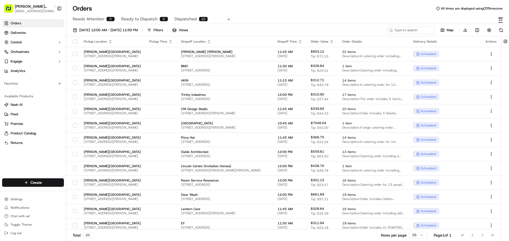
scroll to position [103, 0]
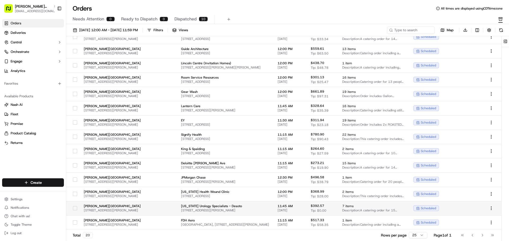
click at [74, 208] on button "button" at bounding box center [75, 208] width 4 height 4
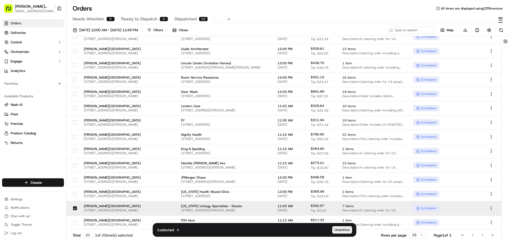
click at [342, 230] on span "Unarchive" at bounding box center [341, 230] width 15 height 5
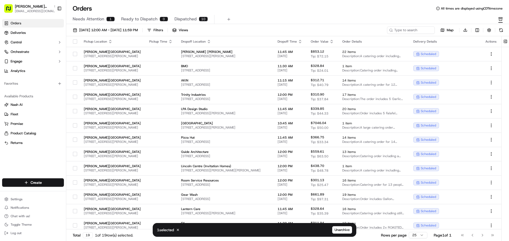
click at [90, 21] on span "Needs Attention" at bounding box center [89, 19] width 32 height 6
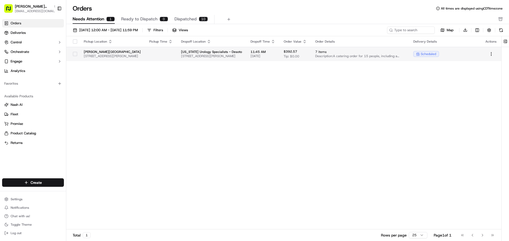
click at [227, 53] on span "Texas Urology Specialists - Desoto" at bounding box center [211, 52] width 61 height 4
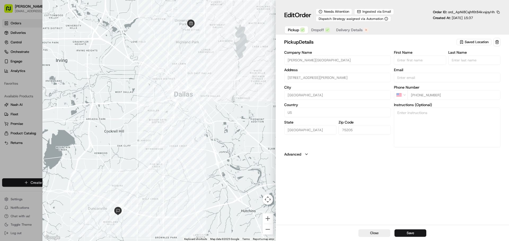
click at [322, 31] on span "Dropoff" at bounding box center [317, 29] width 13 height 5
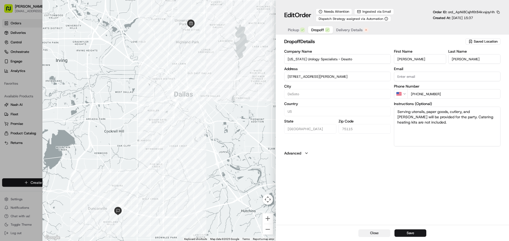
click at [374, 232] on button "Close" at bounding box center [374, 233] width 32 height 7
type input "+1"
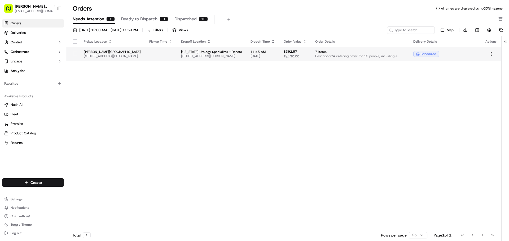
click at [430, 55] on span "scheduled" at bounding box center [428, 54] width 15 height 4
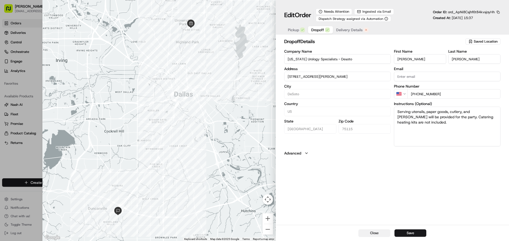
click at [369, 230] on button "Close" at bounding box center [374, 233] width 32 height 7
type input "+1"
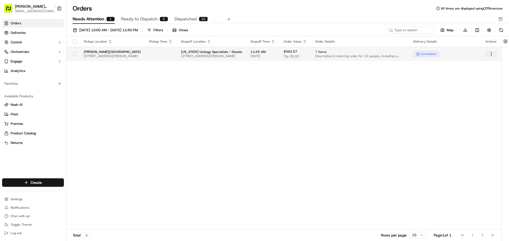
click at [489, 54] on html "Cava - Snider Plaza sniderplaza@cava.com Toggle Sidebar Orders Deliveries Contr…" at bounding box center [254, 120] width 509 height 241
click at [383, 199] on html "Cava - Snider Plaza sniderplaza@cava.com Toggle Sidebar Orders Deliveries Contr…" at bounding box center [254, 120] width 509 height 241
click at [168, 24] on div "Needs Attention 1 Ready to Dispatch 0 Dispatched 10" at bounding box center [284, 19] width 422 height 9
click at [154, 17] on span "Ready to Dispatch" at bounding box center [139, 19] width 36 height 6
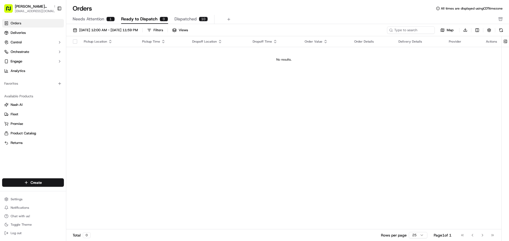
click at [94, 19] on span "Needs Attention" at bounding box center [89, 19] width 32 height 6
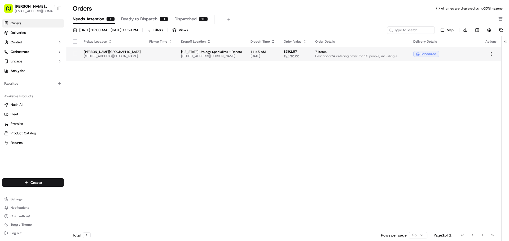
click at [222, 60] on td "Texas Urology Specialists - Desoto 2705 Prince George Ave, DeSoto, TX 75115, USA" at bounding box center [211, 54] width 69 height 14
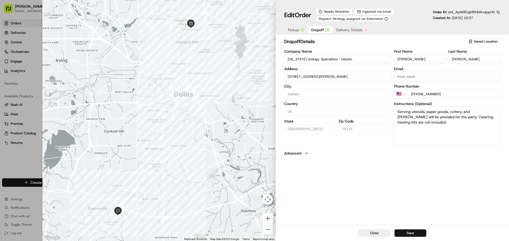
click at [297, 150] on div "dropoff Details Saved Location Company Name Texas Urology Specialists - Desoto …" at bounding box center [392, 97] width 216 height 118
click at [297, 152] on label "Advanced" at bounding box center [292, 153] width 17 height 5
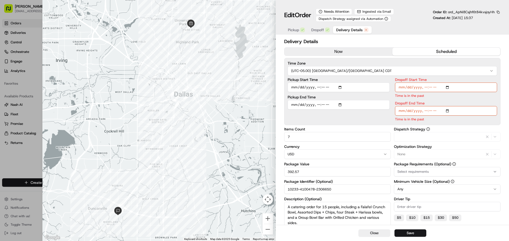
click at [353, 28] on span "Delivery Details" at bounding box center [349, 29] width 26 height 5
click at [448, 86] on input "Dropoff Start Time" at bounding box center [446, 88] width 102 height 10
click at [473, 76] on div "Time Zone (UTC-05.00) America/Chicago CDT Pickup Start Time Pickup End Time Dro…" at bounding box center [392, 91] width 216 height 67
click at [448, 88] on input "Dropoff Start Time" at bounding box center [446, 88] width 102 height 10
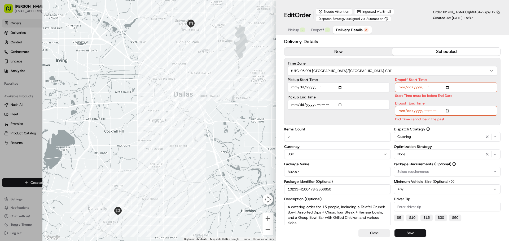
type input "2025-09-16T00:00"
click at [502, 80] on div "Delivery Details now scheduled Time Zone (UTC-05.00) America/Chicago CDT Pickup…" at bounding box center [392, 167] width 233 height 260
click at [447, 110] on input "Dropoff End Time" at bounding box center [446, 111] width 102 height 10
type input "2025-09-16T12:10"
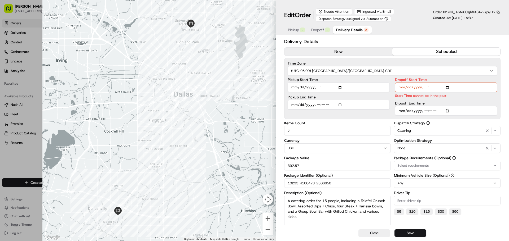
click at [508, 115] on div "Delivery Details now scheduled Time Zone (UTC-05.00) America/Chicago CDT Pickup…" at bounding box center [392, 164] width 233 height 254
click at [450, 90] on input "Dropoff Start Time" at bounding box center [446, 88] width 102 height 10
click at [449, 86] on input "Dropoff Start Time" at bounding box center [446, 88] width 102 height 10
click at [502, 93] on div "Delivery Details now scheduled Time Zone (UTC-05.00) America/Chicago CDT Pickup…" at bounding box center [392, 164] width 233 height 254
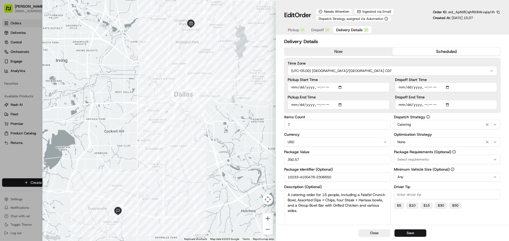
click at [433, 86] on input "Dropoff Start Time" at bounding box center [446, 88] width 102 height 10
click at [436, 87] on input "Dropoff Start Time" at bounding box center [446, 88] width 102 height 10
click at [445, 85] on input "Dropoff Start Time" at bounding box center [446, 88] width 102 height 10
click at [448, 87] on input "Dropoff Start Time" at bounding box center [446, 88] width 102 height 10
type input "2025-09-16T11:50"
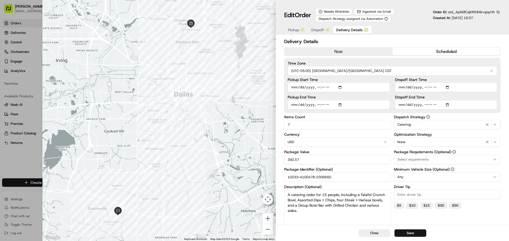
click at [502, 122] on div "Delivery Details now scheduled Time Zone (UTC-05.00) America/Chicago CDT Pickup…" at bounding box center [392, 161] width 233 height 248
click at [406, 232] on button "Save" at bounding box center [410, 233] width 32 height 7
type input "1"
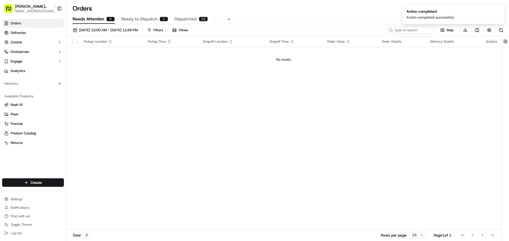
click at [151, 17] on span "Ready to Dispatch" at bounding box center [139, 19] width 36 height 6
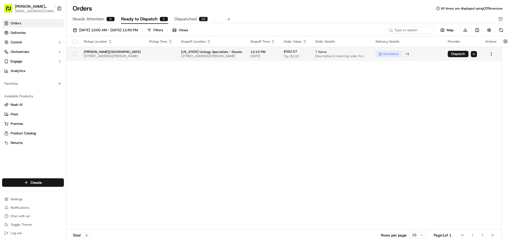
click at [275, 59] on td "12:10 PM 09/16/2025" at bounding box center [262, 54] width 33 height 14
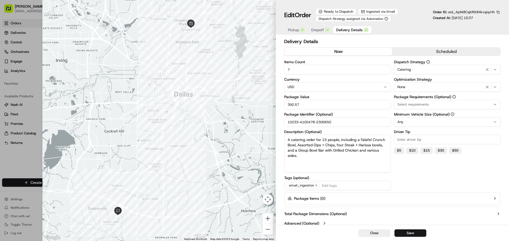
click at [350, 50] on button "now" at bounding box center [338, 52] width 108 height 8
click at [329, 31] on icon "button" at bounding box center [327, 29] width 3 height 3
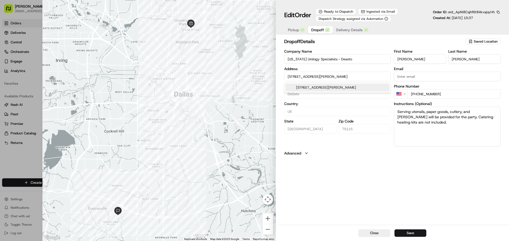
drag, startPoint x: 364, startPoint y: 78, endPoint x: 263, endPoint y: 82, distance: 101.6
click at [263, 82] on div "Close ← Move left → Move right ↑ Move up ↓ Move down + Zoom in - Zoom out Home …" at bounding box center [275, 120] width 466 height 241
click at [386, 231] on button "Close" at bounding box center [374, 233] width 32 height 7
type input "+1"
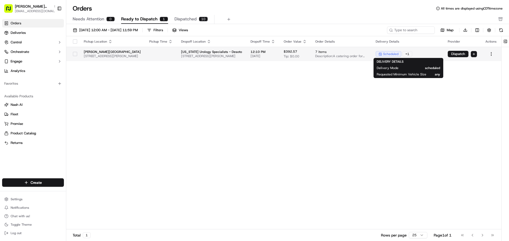
click at [396, 54] on span "scheduled" at bounding box center [390, 54] width 15 height 4
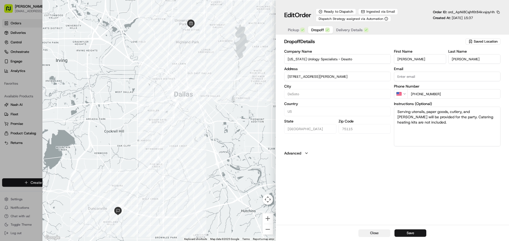
click at [371, 232] on button "Close" at bounding box center [374, 233] width 32 height 7
type input "+1"
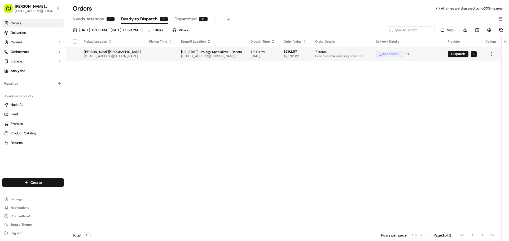
click at [492, 51] on td at bounding box center [491, 54] width 20 height 14
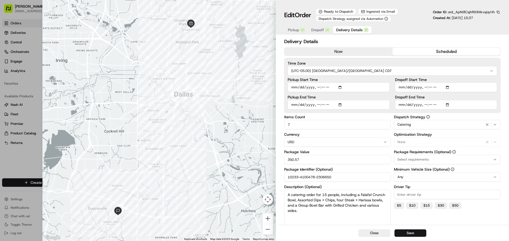
click at [343, 33] on button "Delivery Details" at bounding box center [352, 29] width 39 height 7
click at [321, 29] on span "Dropoff" at bounding box center [317, 29] width 13 height 5
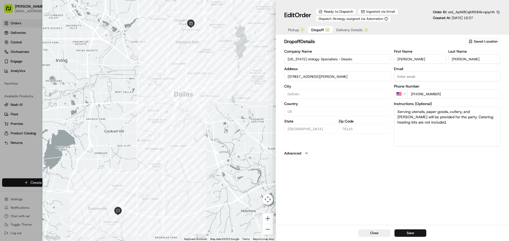
click at [306, 30] on button "Pickup" at bounding box center [296, 29] width 23 height 7
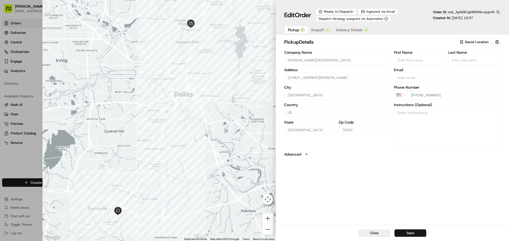
type input "+1"
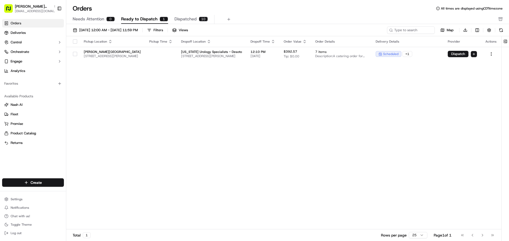
drag, startPoint x: 457, startPoint y: 56, endPoint x: 460, endPoint y: 114, distance: 58.9
click at [460, 114] on div "Pickup Location Pickup Time Dropoff Location Dropoff Time Order Value Order Det…" at bounding box center [283, 133] width 435 height 194
click at [493, 55] on html "Cava - Snider Plaza sniderplaza@cava.com Toggle Sidebar Orders Deliveries Contr…" at bounding box center [254, 120] width 509 height 241
click at [473, 86] on div "Dispatch" at bounding box center [479, 87] width 57 height 8
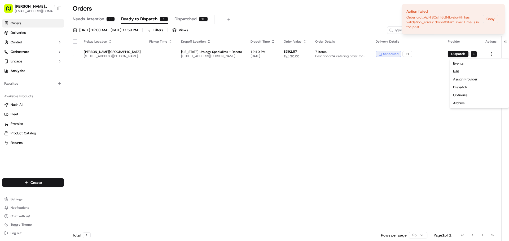
click at [414, 86] on html "Cava - Snider Plaza sniderplaza@cava.com Toggle Sidebar Orders Deliveries Contr…" at bounding box center [254, 120] width 509 height 241
click at [74, 54] on button "button" at bounding box center [75, 54] width 4 height 4
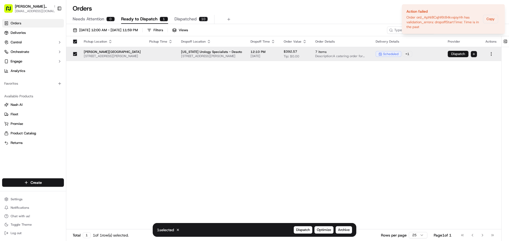
click at [456, 55] on button "Dispatch" at bounding box center [458, 54] width 21 height 6
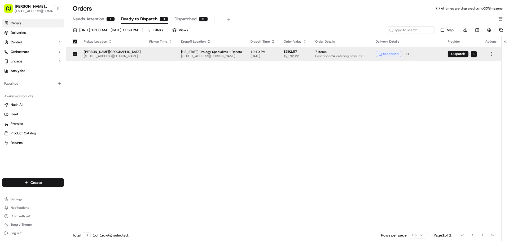
click at [489, 54] on html "Cava - Snider Plaza sniderplaza@cava.com Toggle Sidebar Orders Deliveries Contr…" at bounding box center [254, 120] width 509 height 241
click at [468, 70] on div "Edit" at bounding box center [479, 72] width 57 height 8
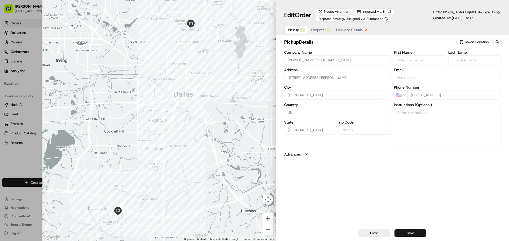
click at [334, 32] on button "Delivery Details" at bounding box center [352, 29] width 39 height 7
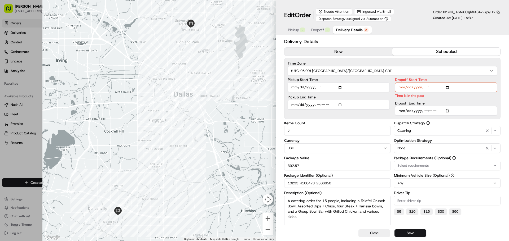
click at [447, 87] on input "Dropoff Start Time" at bounding box center [446, 88] width 102 height 10
type input "2025-09-16T12:00"
click at [490, 191] on div "Dispatch Strategy Catering Optimization Strategy None Package Requirements (Opt…" at bounding box center [447, 186] width 107 height 130
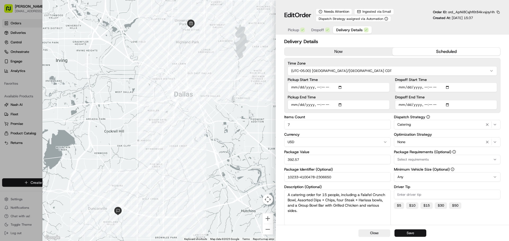
click at [406, 232] on button "Save" at bounding box center [410, 233] width 32 height 7
type input "1"
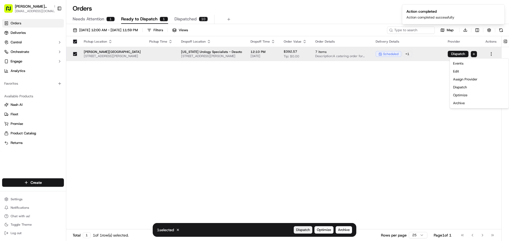
click at [299, 231] on span "Dispatch" at bounding box center [303, 230] width 14 height 5
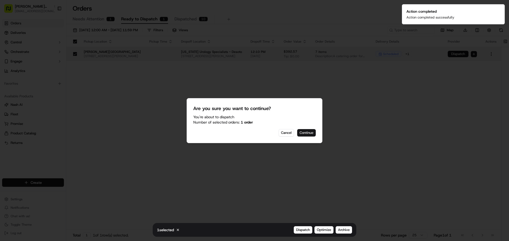
click at [302, 133] on button "Continue" at bounding box center [306, 132] width 19 height 7
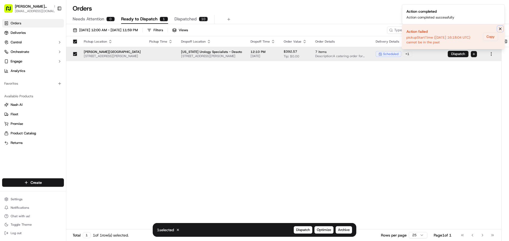
click at [498, 29] on icon "Notifications (F8)" at bounding box center [500, 29] width 4 height 4
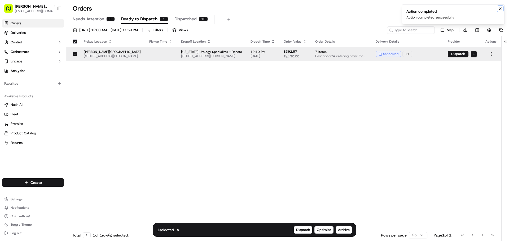
click at [498, 8] on icon "Notifications (F8)" at bounding box center [500, 9] width 4 height 4
click at [492, 52] on html "Cava - Snider Plaza sniderplaza@cava.com Toggle Sidebar Orders Deliveries Contr…" at bounding box center [254, 120] width 509 height 241
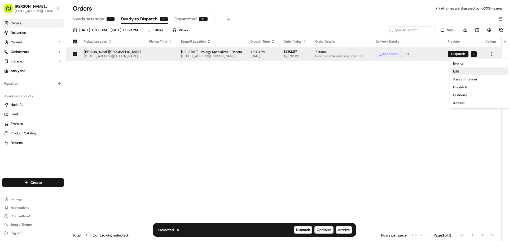
click at [468, 70] on div "Edit" at bounding box center [479, 72] width 57 height 8
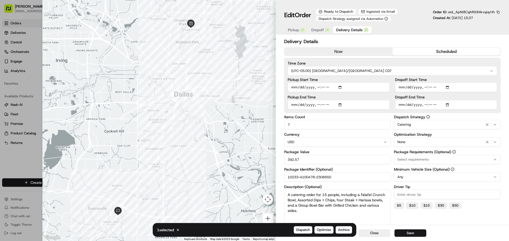
click at [447, 88] on input "Dropoff Start Time" at bounding box center [446, 88] width 102 height 10
type input "2025-09-16T12:05"
click at [488, 212] on div "Dispatch Strategy Catering Optimization Strategy None Package Requirements (Opt…" at bounding box center [447, 180] width 107 height 130
click at [404, 235] on button "Save" at bounding box center [410, 233] width 32 height 7
type input "1"
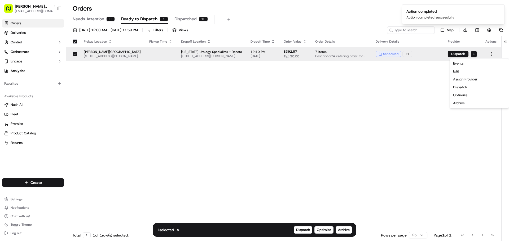
click at [405, 169] on div "Pickup Location Pickup Time Dropoff Location Dropoff Time Order Value Order Det…" at bounding box center [283, 133] width 435 height 194
click at [195, 207] on div "Pickup Location Pickup Time Dropoff Location Dropoff Time Order Value Order Det…" at bounding box center [283, 133] width 435 height 194
click at [178, 231] on icon at bounding box center [178, 230] width 4 height 4
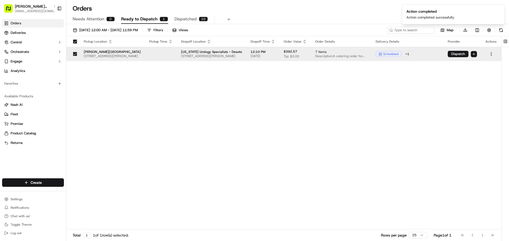
click at [74, 51] on div at bounding box center [74, 54] width 9 height 8
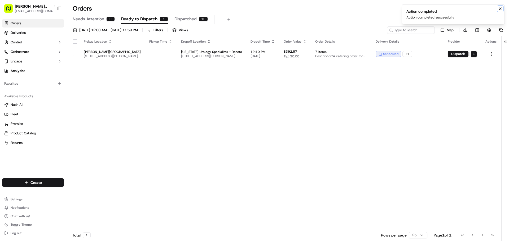
click at [501, 7] on icon "Notifications (F8)" at bounding box center [500, 9] width 4 height 4
click at [211, 54] on span "2705 Prince George Ave, DeSoto, TX 75115, USA" at bounding box center [211, 56] width 61 height 4
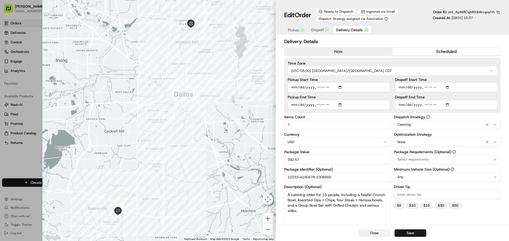
click at [378, 233] on button "Close" at bounding box center [374, 233] width 32 height 7
type input "1"
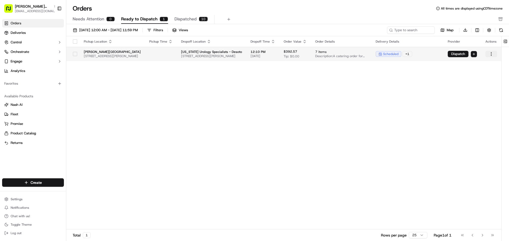
click at [492, 55] on html "Cava - Snider Plaza sniderplaza@cava.com Toggle Sidebar Orders Deliveries Contr…" at bounding box center [254, 120] width 509 height 241
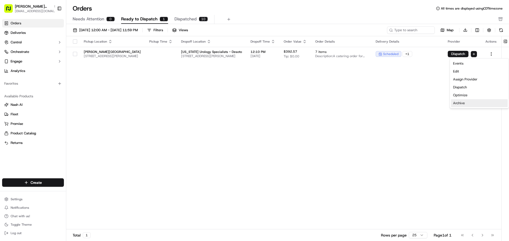
click at [467, 105] on div "Archive" at bounding box center [479, 103] width 57 height 8
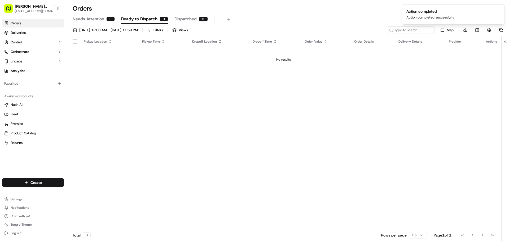
click at [220, 105] on div "Pickup Location Pickup Time Dropoff Location Dropoff Time Order Value Order Det…" at bounding box center [283, 133] width 435 height 194
click at [497, 9] on button "Notifications (F8)" at bounding box center [500, 9] width 6 height 6
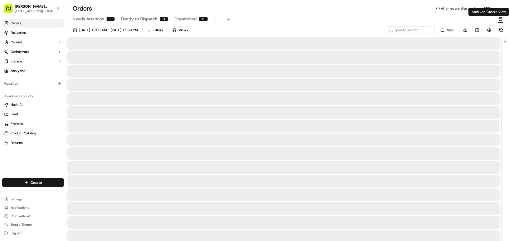
click at [502, 18] on rect "button" at bounding box center [499, 17] width 3 height 1
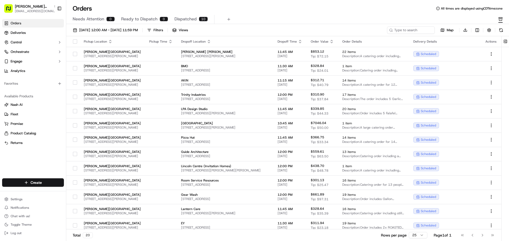
click at [303, 21] on div "Needs Attention 0 Ready to Dispatch 0 Dispatched 10" at bounding box center [284, 19] width 422 height 9
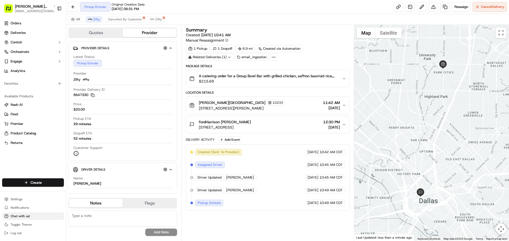
click at [34, 216] on button "Chat with us!" at bounding box center [33, 216] width 62 height 7
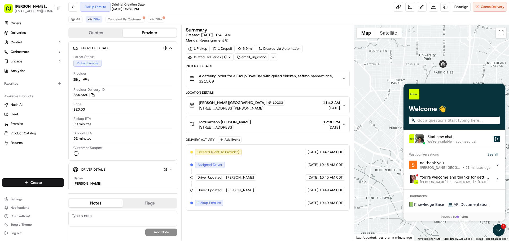
click at [439, 143] on div "We're available if you need us!" at bounding box center [451, 142] width 49 height 4
click at [493, 142] on button "Start new chat We're available if you need us!" at bounding box center [496, 139] width 6 height 6
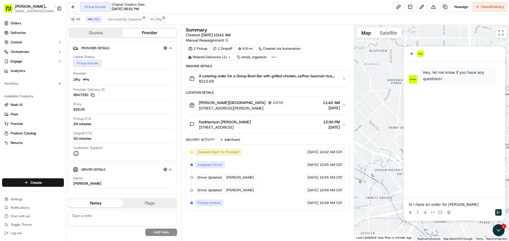
click at [301, 64] on div "Summary Created: [DATE] 10:41 AM Manual Reassignment 1 Pickup 1 Dropoff 6.9 mi …" at bounding box center [267, 119] width 163 height 183
click at [316, 122] on div "FordHarrison [PERSON_NAME] [STREET_ADDRESS] 12:30 PM [DATE]" at bounding box center [265, 125] width 152 height 11
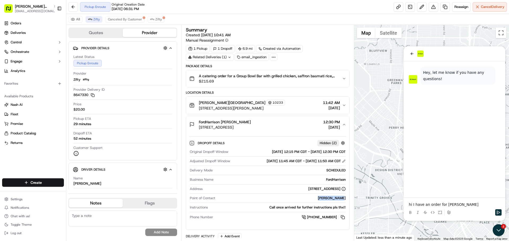
drag, startPoint x: 319, startPoint y: 200, endPoint x: 346, endPoint y: 198, distance: 26.8
click at [346, 198] on div "Original Dropoff Window [DATE] 12:15 PM CDT - [DATE] 12:30 PM CDT Adjusted Drop…" at bounding box center [267, 185] width 157 height 75
copy div "[PERSON_NAME]"
drag, startPoint x: 466, startPoint y: 206, endPoint x: 443, endPoint y: 208, distance: 23.7
click at [443, 208] on div "hi I have an order for [PERSON_NAME]" at bounding box center [454, 210] width 98 height 16
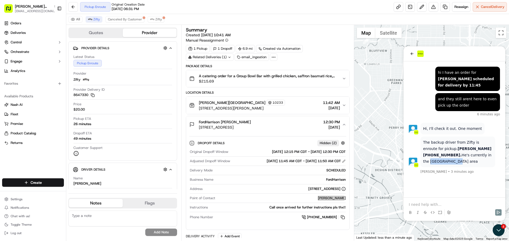
drag, startPoint x: 451, startPoint y: 155, endPoint x: 422, endPoint y: 159, distance: 29.1
click at [422, 159] on div "The backup driver from Zifty is enroute for pickup. [PERSON_NAME] [PHONE_NUMBER…" at bounding box center [457, 152] width 75 height 31
copy p "bluffview area"
drag, startPoint x: 202, startPoint y: 127, endPoint x: 300, endPoint y: 129, distance: 97.8
click at [251, 129] on div "FordHarrison Elena Morgan 1100 Commerce St room 1403 floor 14, Dallas, TX 75242…" at bounding box center [219, 125] width 61 height 11
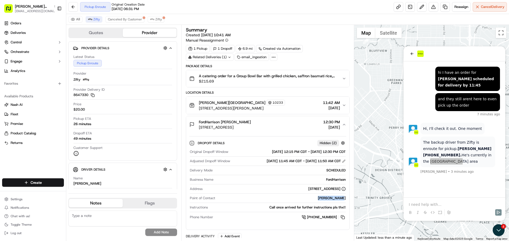
copy span "1100 Commerce St room 1403 floor 14, Dallas, TX 75242"
click at [436, 206] on p at bounding box center [454, 204] width 91 height 5
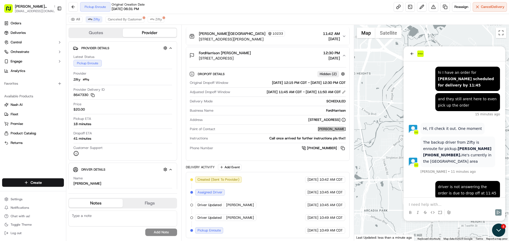
click at [499, 230] on icon "Open customer support" at bounding box center [498, 230] width 13 height 13
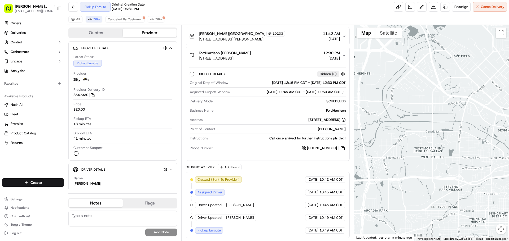
click at [263, 174] on div "Created (Sent To Provider) Zifty 09/16/2025 10:42 AM CDT Assigned Driver Zifty …" at bounding box center [267, 205] width 163 height 66
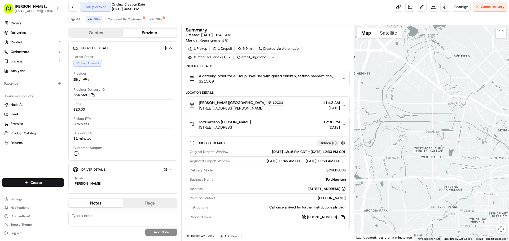
click at [324, 125] on span "[DATE]" at bounding box center [331, 127] width 17 height 5
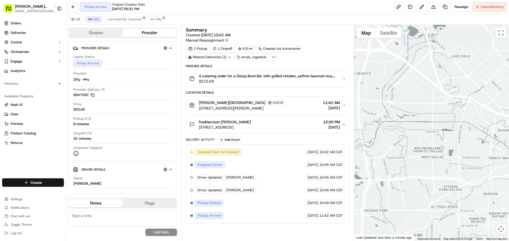
click at [324, 125] on span "[DATE]" at bounding box center [331, 127] width 17 height 5
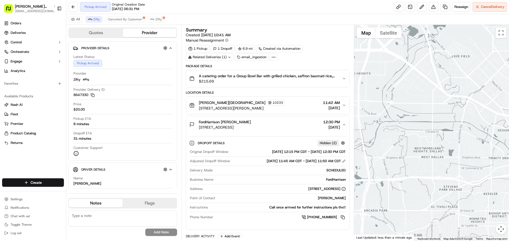
click at [324, 125] on span "[DATE]" at bounding box center [331, 127] width 17 height 5
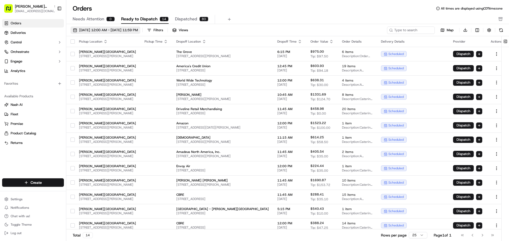
click at [135, 34] on button "[DATE] 12:00 AM - [DATE] 11:59 PM" at bounding box center [105, 29] width 70 height 7
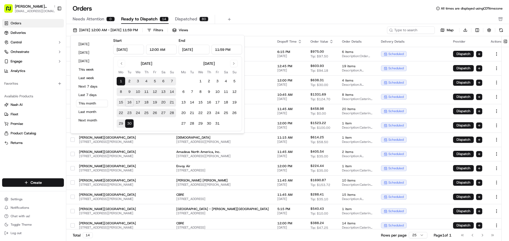
click at [130, 102] on button "16" at bounding box center [129, 102] width 8 height 8
type input "[DATE]"
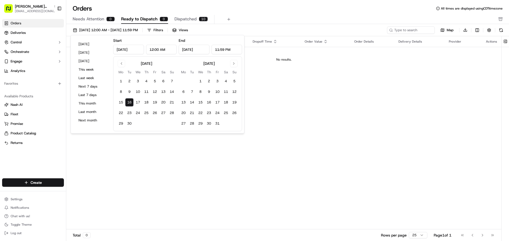
click at [272, 22] on div "Needs Attention 0 Ready to Dispatch 0 Dispatched 10" at bounding box center [284, 19] width 422 height 9
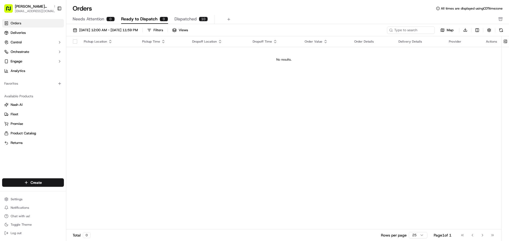
click at [193, 23] on button "Dispatched 10" at bounding box center [190, 19] width 33 height 9
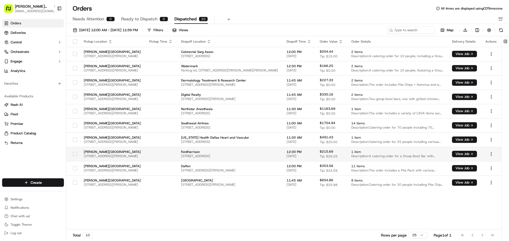
click at [282, 156] on td "FordHarrison [STREET_ADDRESS]" at bounding box center [229, 154] width 105 height 14
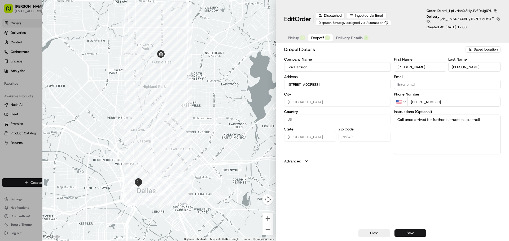
click at [325, 41] on button "Dropoff" at bounding box center [320, 37] width 25 height 7
click at [341, 38] on span "Delivery Details" at bounding box center [349, 37] width 26 height 5
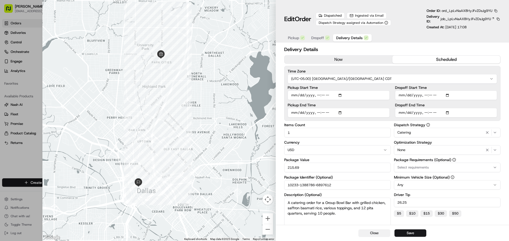
click at [370, 232] on button "Close" at bounding box center [374, 233] width 32 height 7
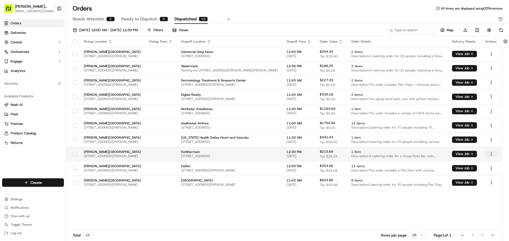
click at [492, 154] on html "Cava - Snider Plaza sniderplaza@cava.com Toggle Sidebar Orders Deliveries Contr…" at bounding box center [254, 120] width 509 height 241
click at [472, 153] on html "Cava - Snider Plaza sniderplaza@cava.com Toggle Sidebar Orders Deliveries Contr…" at bounding box center [254, 120] width 509 height 241
click at [472, 153] on button "View Job" at bounding box center [464, 154] width 25 height 6
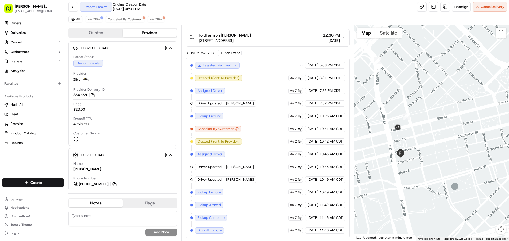
drag, startPoint x: 414, startPoint y: 157, endPoint x: 422, endPoint y: 153, distance: 9.4
click at [422, 153] on div at bounding box center [431, 133] width 155 height 216
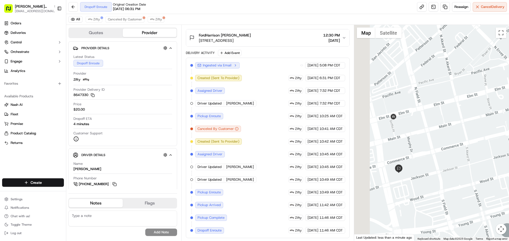
drag, startPoint x: 431, startPoint y: 165, endPoint x: 462, endPoint y: 189, distance: 39.5
click at [462, 189] on div at bounding box center [431, 133] width 155 height 216
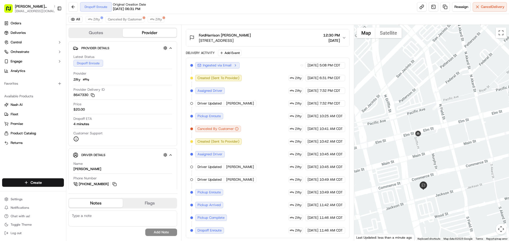
drag, startPoint x: 448, startPoint y: 143, endPoint x: 472, endPoint y: 159, distance: 28.3
click at [472, 159] on div at bounding box center [431, 133] width 155 height 216
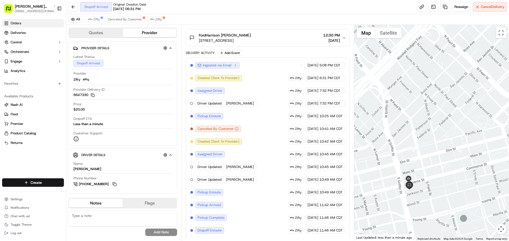
click at [29, 25] on link "Orders" at bounding box center [33, 23] width 62 height 8
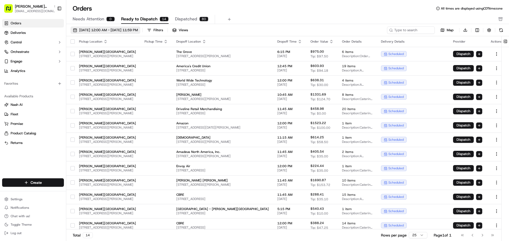
click at [107, 31] on span "[DATE] 12:00 AM - [DATE] 11:59 PM" at bounding box center [108, 30] width 59 height 5
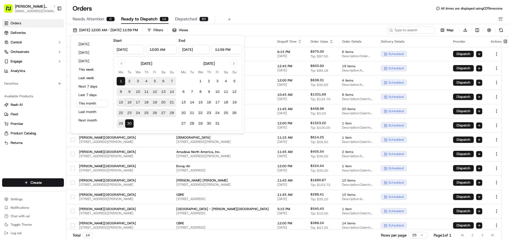
click at [137, 103] on button "17" at bounding box center [138, 102] width 8 height 8
type input "[DATE]"
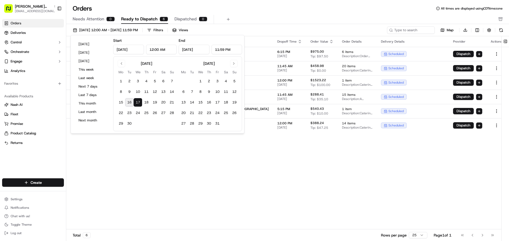
click at [259, 160] on div "Pickup Location Pickup Time Dropoff Location Dropoff Time Order Value Order Det…" at bounding box center [286, 133] width 440 height 194
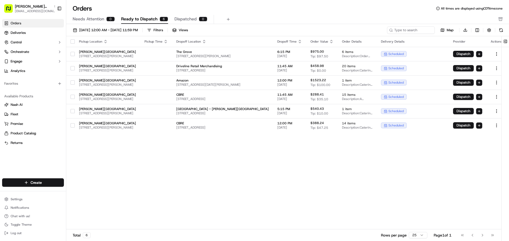
click at [75, 42] on button "button" at bounding box center [72, 41] width 4 height 4
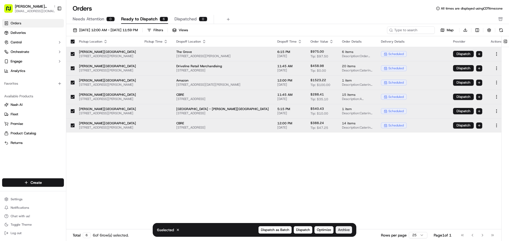
click at [339, 229] on span "Archive" at bounding box center [344, 230] width 12 height 5
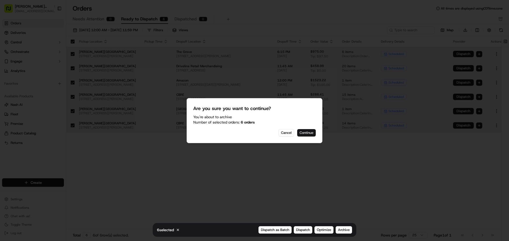
click at [307, 132] on button "Continue" at bounding box center [306, 132] width 19 height 7
